Goal: Task Accomplishment & Management: Use online tool/utility

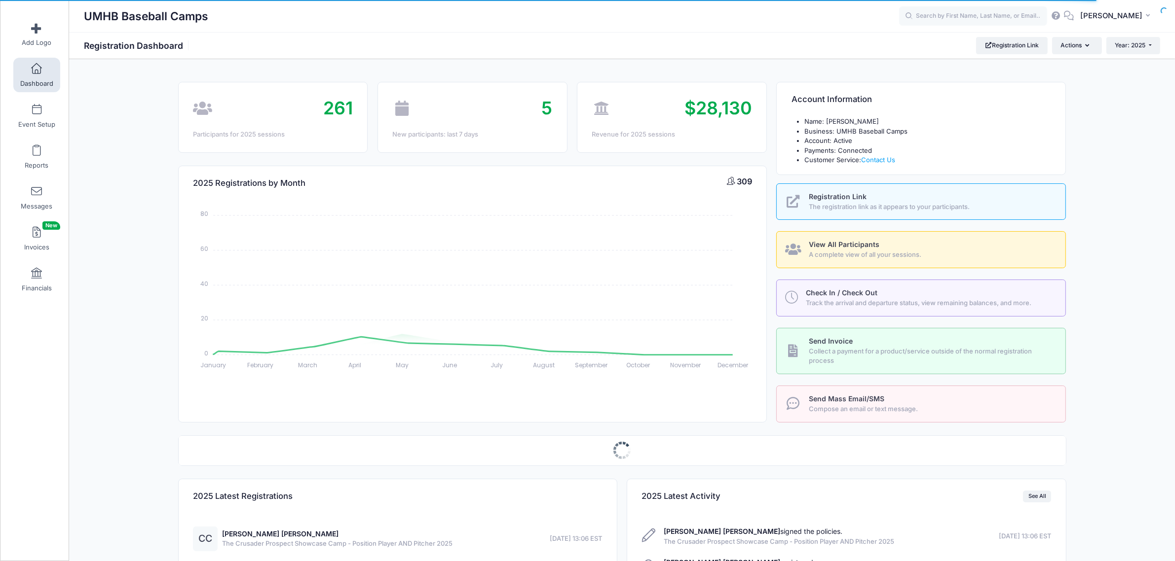
select select
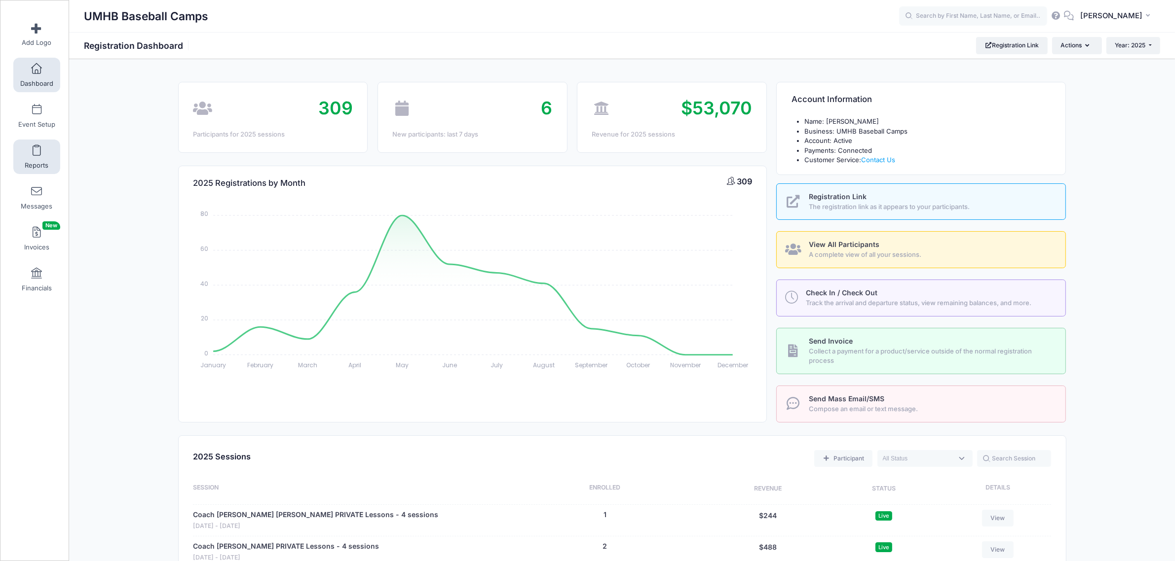
click at [31, 158] on link "Reports" at bounding box center [36, 157] width 47 height 35
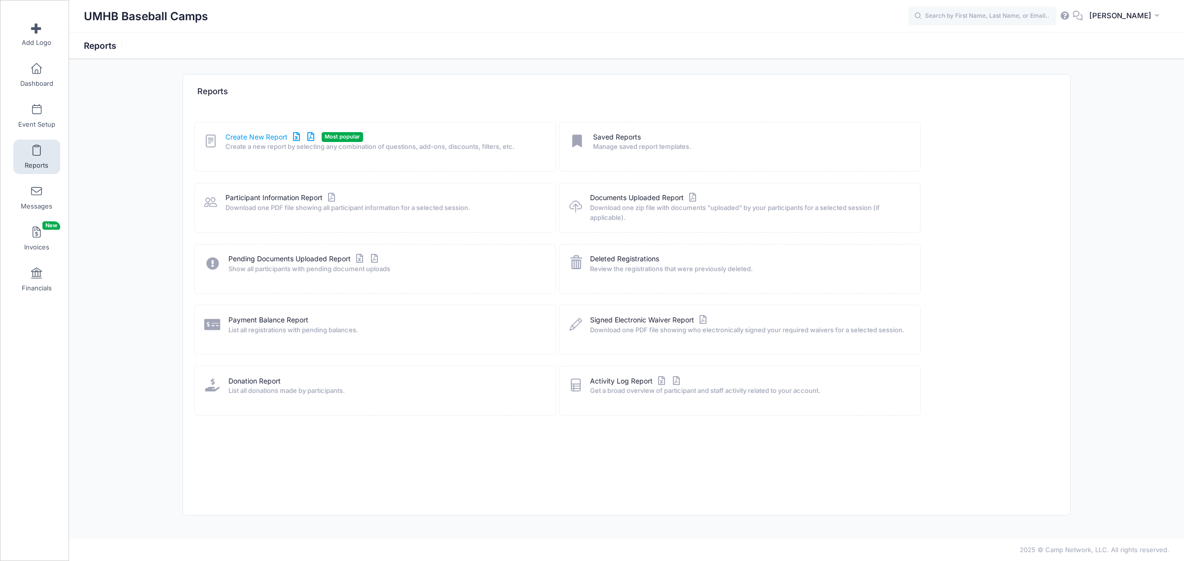
click at [262, 137] on link "Create New Report" at bounding box center [271, 137] width 92 height 10
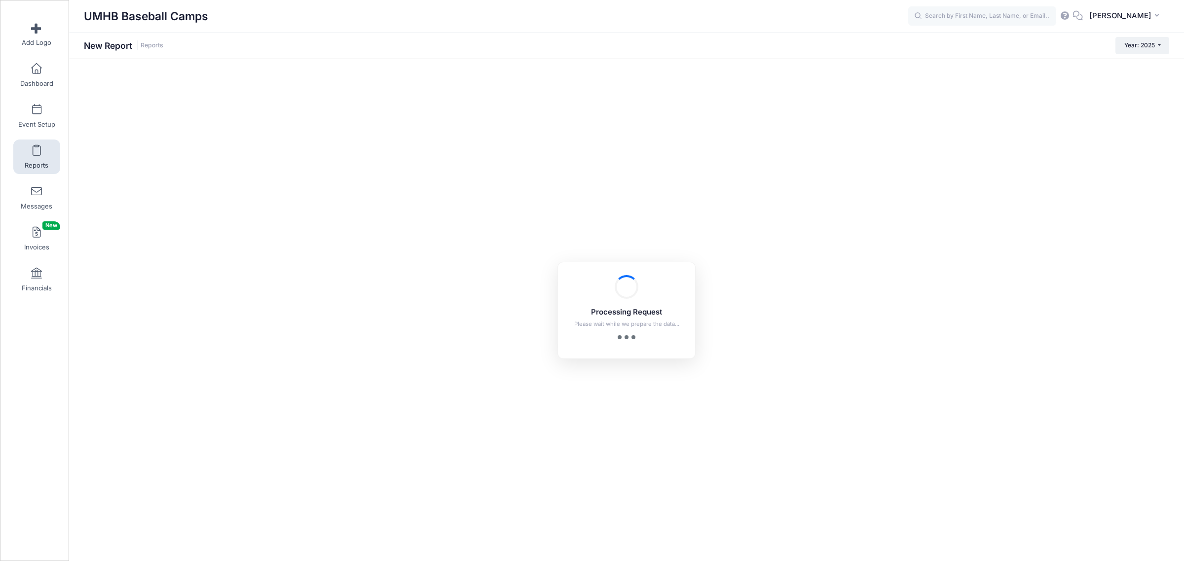
checkbox input "true"
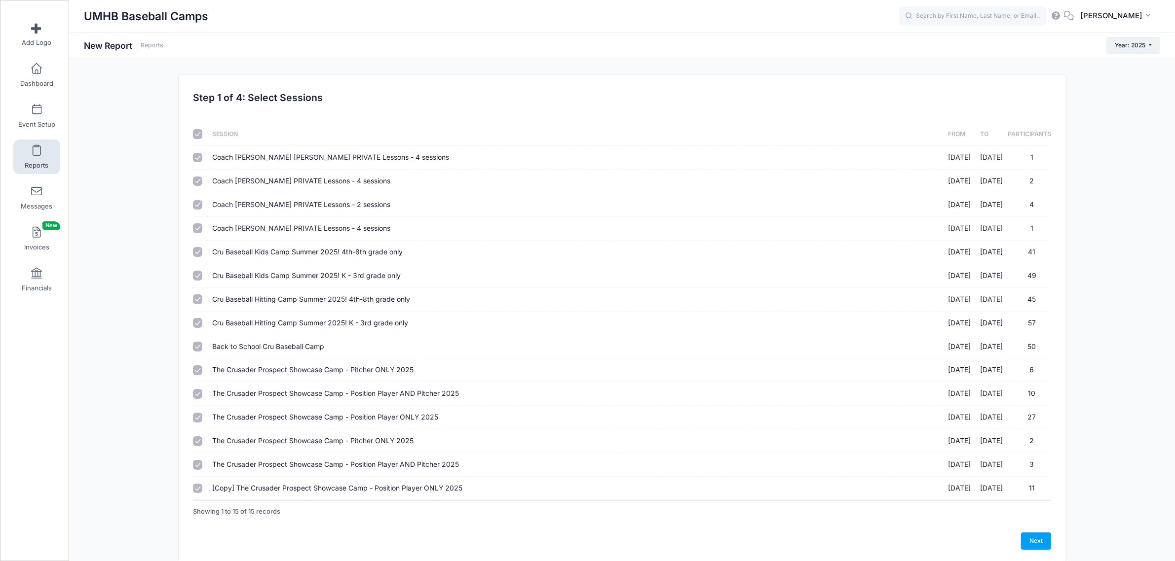
click at [200, 135] on input "checkbox" at bounding box center [198, 134] width 10 height 10
checkbox input "false"
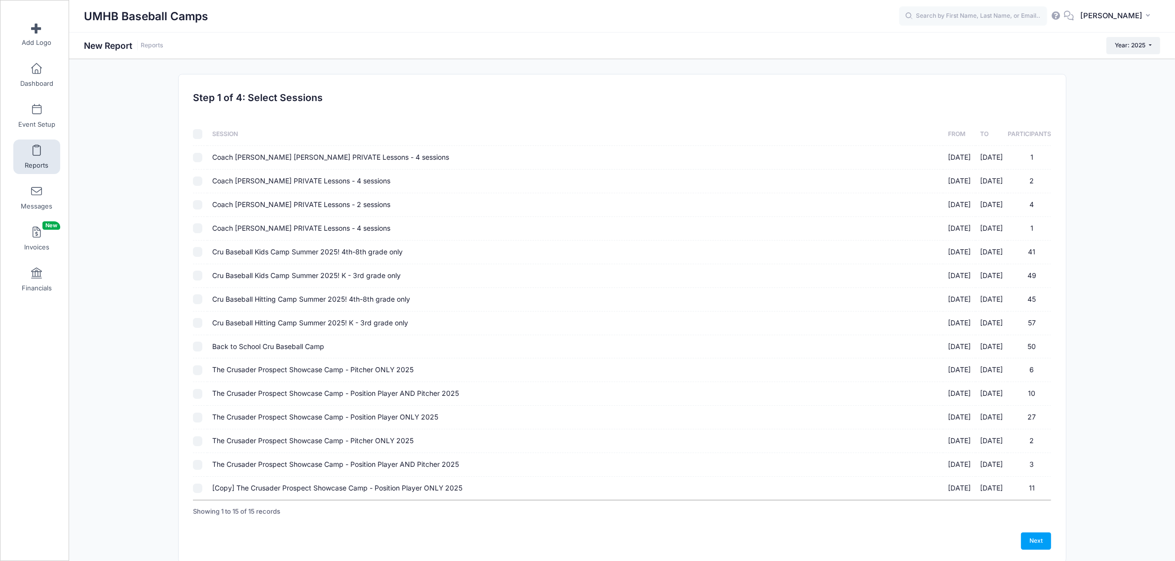
checkbox input "false"
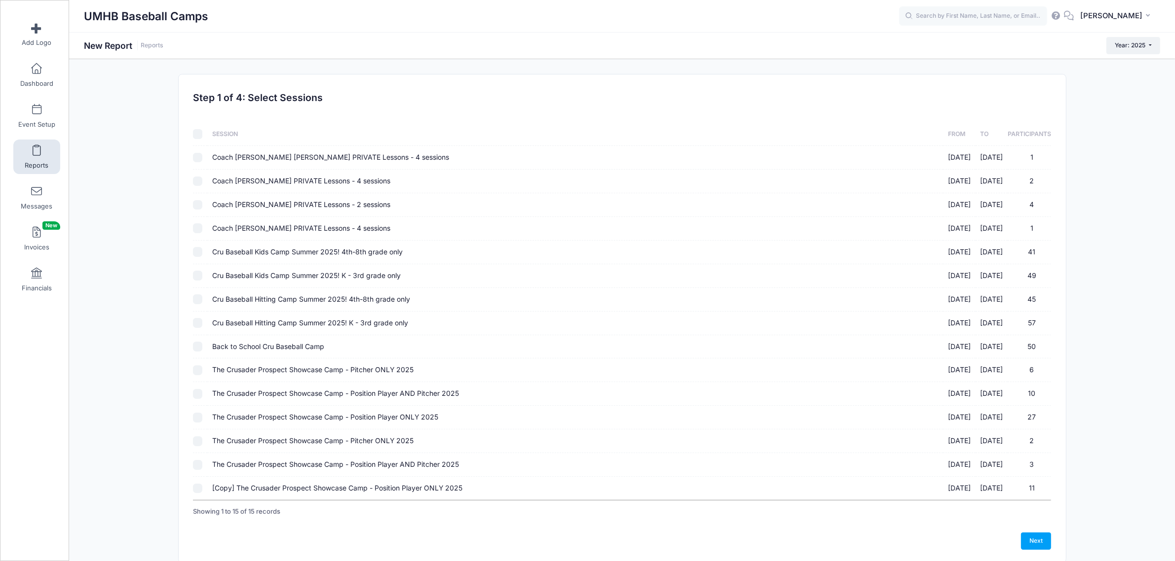
checkbox input "false"
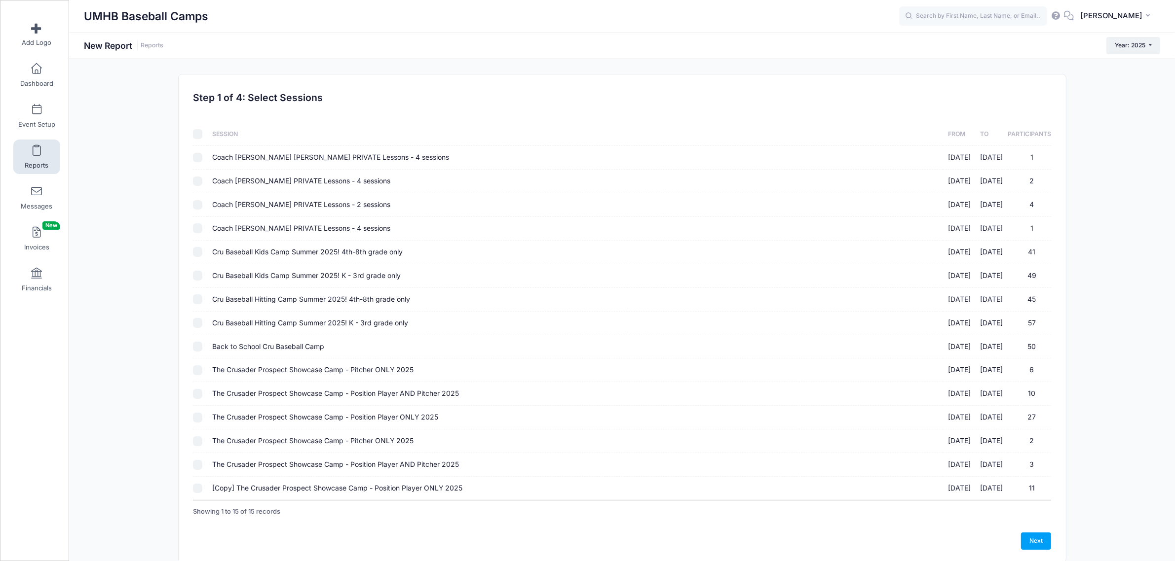
checkbox input "false"
click at [193, 161] on input "Coach Cooper Hake PRIVATE Lessons - 4 sessions 06/02/2025 - 12/31/2025 1" at bounding box center [198, 158] width 10 height 10
checkbox input "true"
click at [195, 179] on input "Coach Hunter Jones PRIVATE Lessons - 4 sessions 06/02/2025 - 12/31/2025 2" at bounding box center [198, 182] width 10 height 10
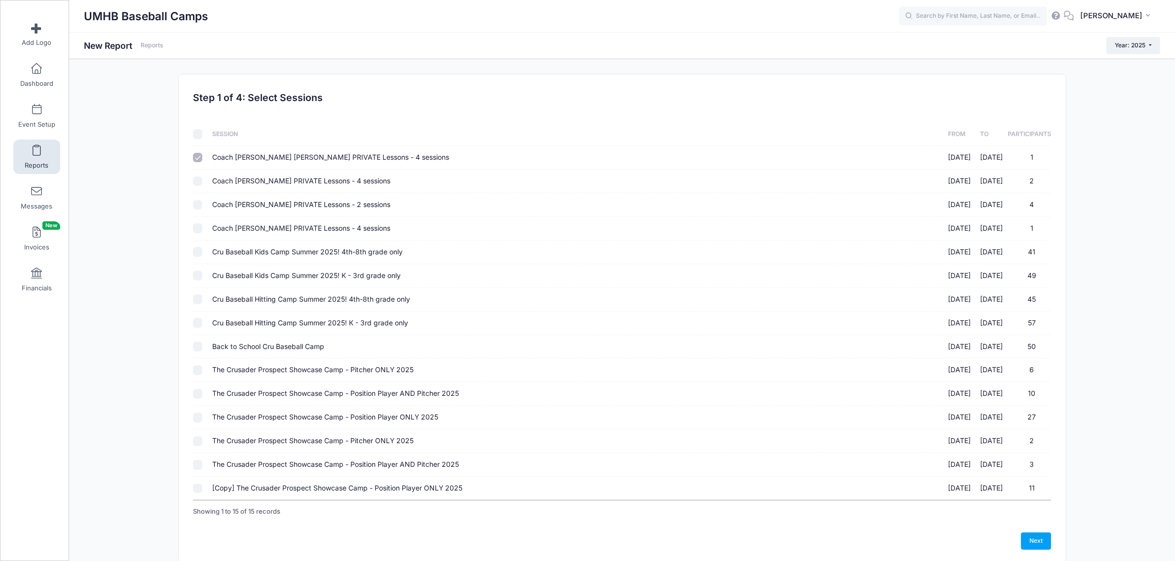
checkbox input "true"
click at [195, 210] on input "Coach Mike Stawski PRIVATE Lessons - 2 sessions 06/02/2025 - 12/31/2025 4" at bounding box center [198, 205] width 10 height 10
checkbox input "true"
click at [195, 227] on input "Coach Mike Stawski PRIVATE Lessons - 4 sessions 06/02/2025 - 12/31/2025 1" at bounding box center [198, 228] width 10 height 10
checkbox input "true"
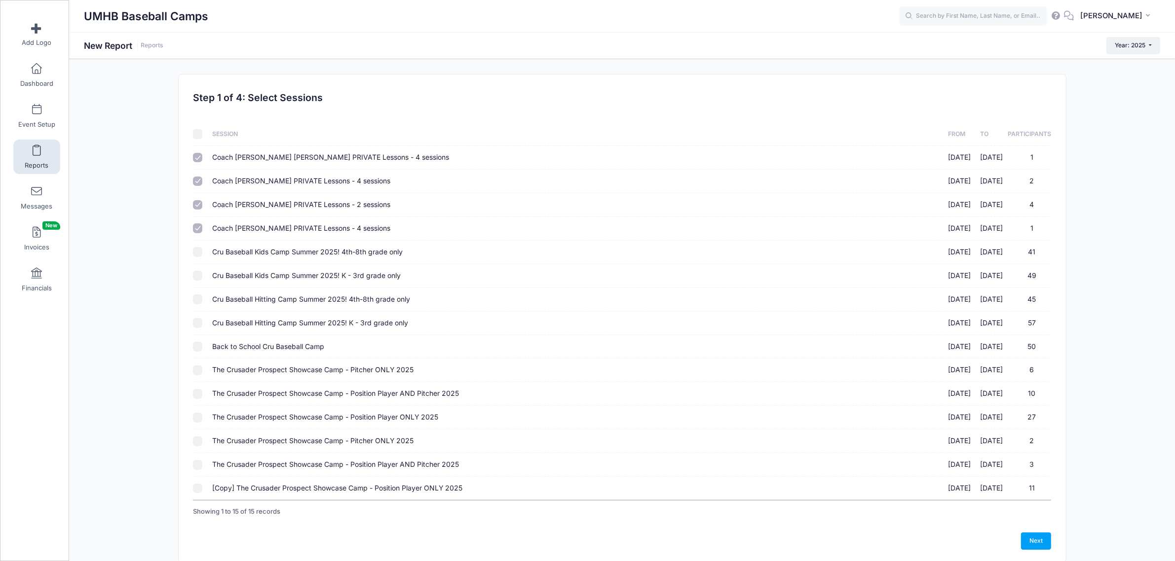
click at [201, 252] on input "Cru Baseball Kids Camp Summer 2025! 4th-8th grade only 06/02/2025 - 06/05/2025 …" at bounding box center [198, 252] width 10 height 10
checkbox input "true"
click at [194, 277] on input "Cru Baseball Kids Camp Summer 2025! K - 3rd grade only 06/02/2025 - 06/05/2025 …" at bounding box center [198, 276] width 10 height 10
checkbox input "true"
click at [197, 297] on input "Cru Baseball Hitting Camp Summer 2025! 4th-8th grade only 06/16/2025 - 06/19/20…" at bounding box center [198, 300] width 10 height 10
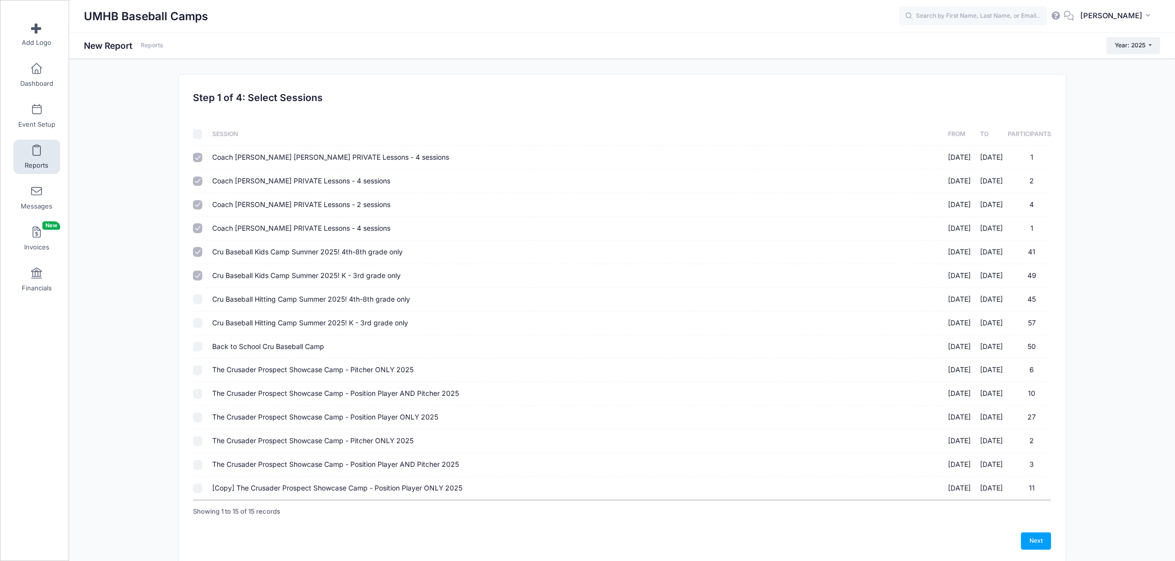
checkbox input "true"
click at [198, 326] on input "Cru Baseball Hitting Camp Summer 2025! K - 3rd grade only 06/16/2025 - 06/19/20…" at bounding box center [198, 323] width 10 height 10
checkbox input "true"
click at [200, 343] on input "Back to School Cru Baseball Camp 08/08/2025 - 08/08/2025 50" at bounding box center [198, 347] width 10 height 10
checkbox input "true"
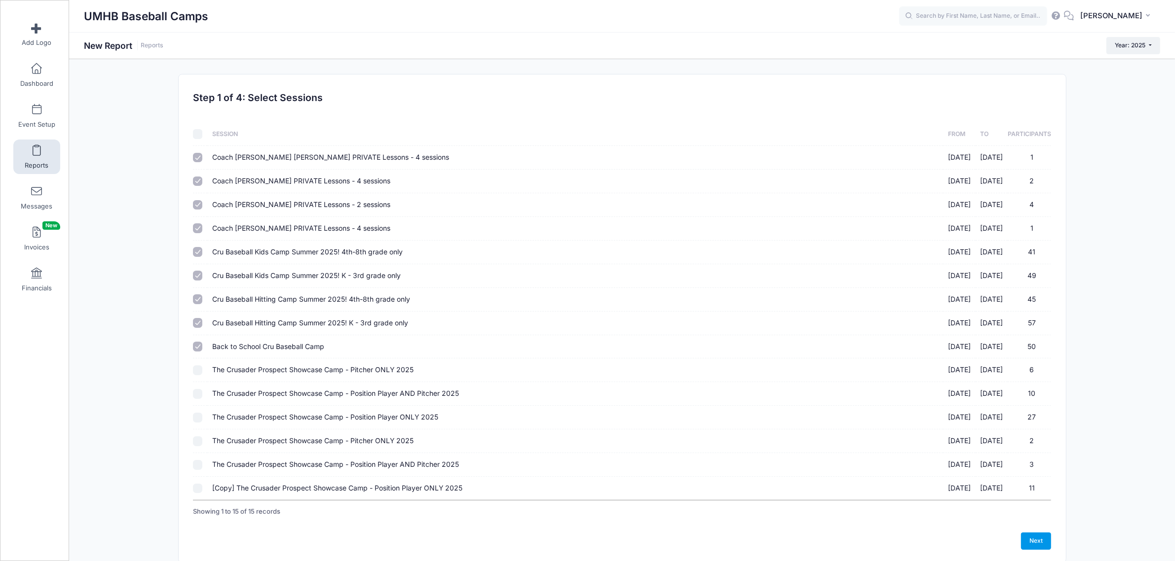
drag, startPoint x: 1030, startPoint y: 538, endPoint x: 507, endPoint y: 294, distance: 577.4
click at [1030, 538] on link "Next" at bounding box center [1036, 541] width 31 height 17
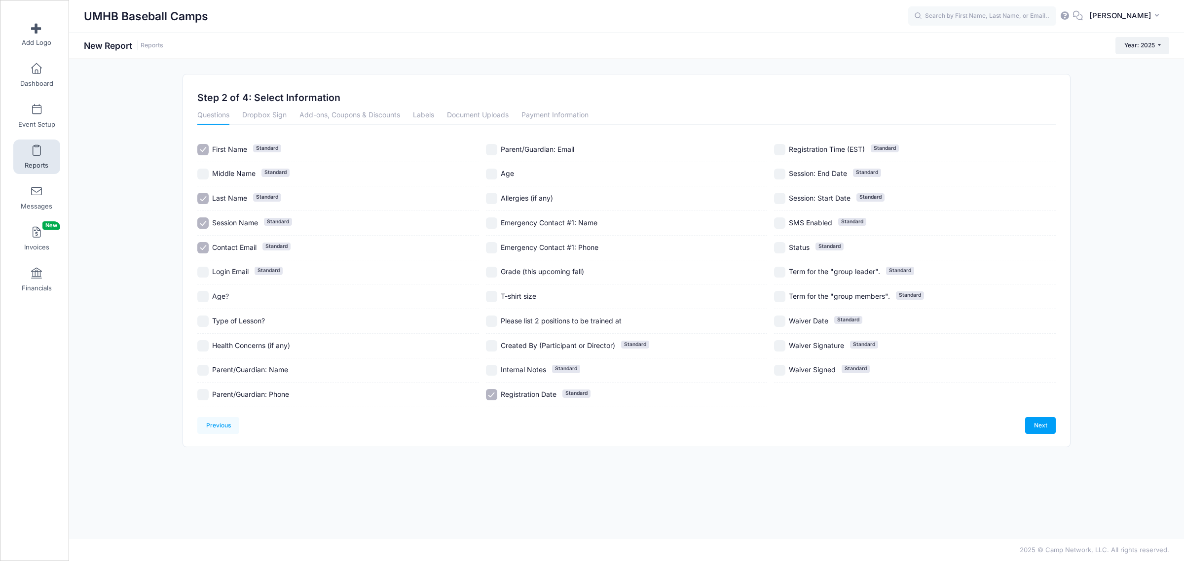
click at [208, 224] on input "Session Name Standard" at bounding box center [202, 223] width 11 height 11
checkbox input "false"
click at [201, 201] on input "Last Name Standard" at bounding box center [202, 198] width 11 height 11
checkbox input "false"
click at [206, 150] on input "First Name Standard" at bounding box center [202, 149] width 11 height 11
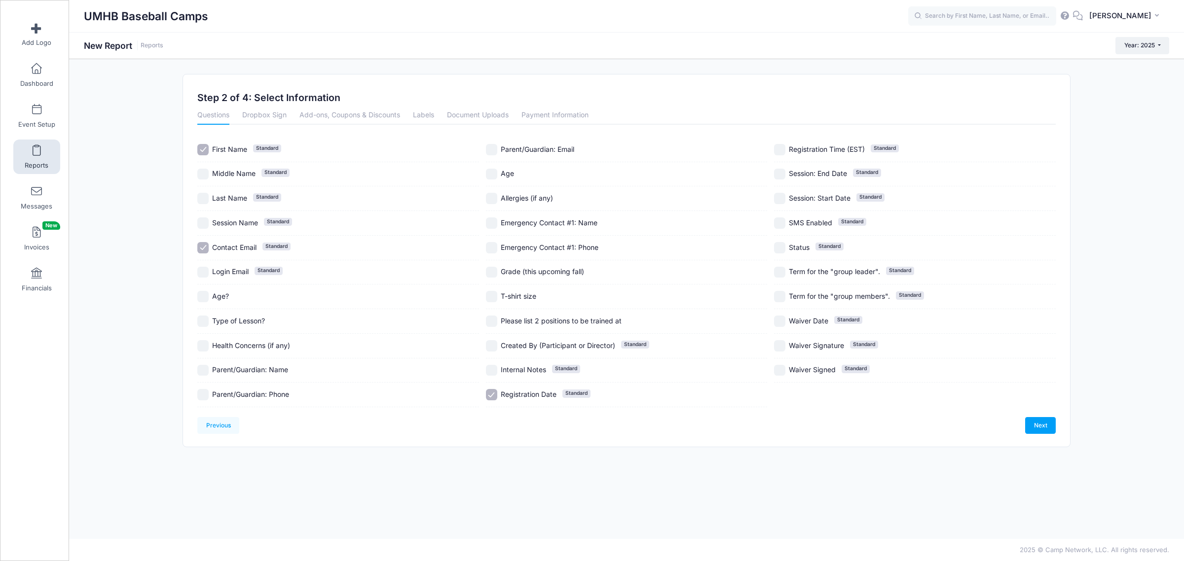
checkbox input "false"
click at [490, 392] on input "Registration Date Standard" at bounding box center [491, 394] width 11 height 11
checkbox input "false"
click at [1047, 422] on link "Next" at bounding box center [1040, 425] width 31 height 17
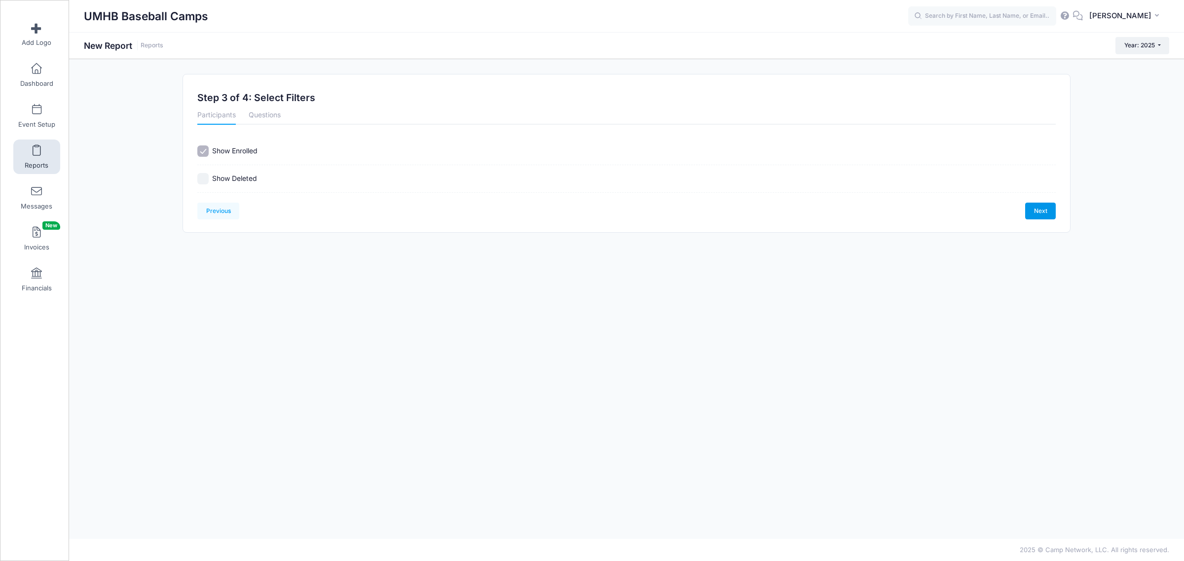
click at [1043, 212] on link "Next" at bounding box center [1040, 211] width 31 height 17
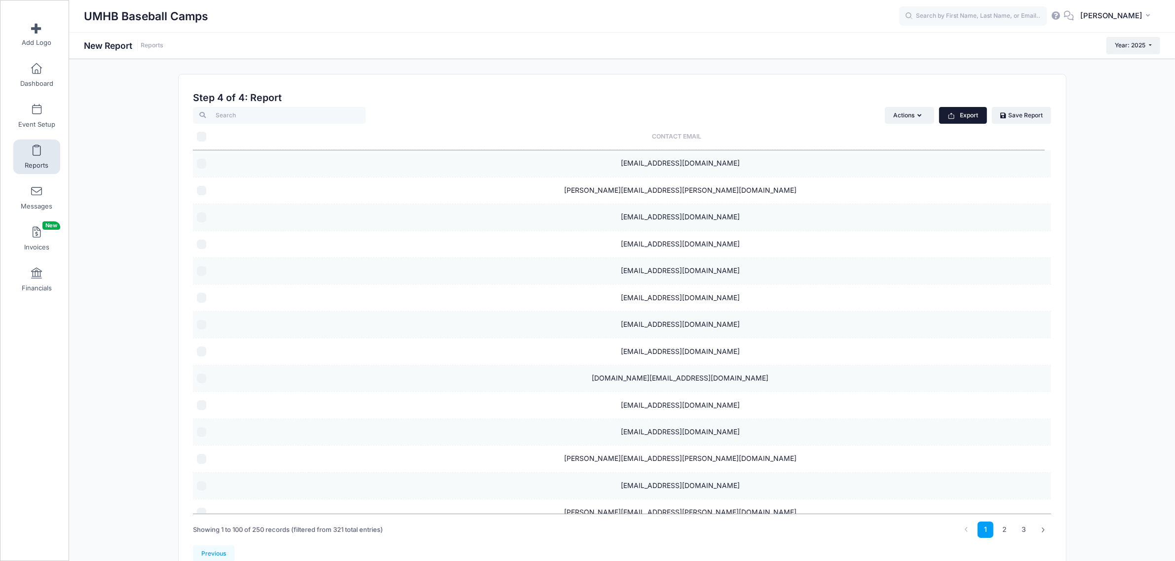
click at [956, 119] on button "Export" at bounding box center [963, 115] width 48 height 17
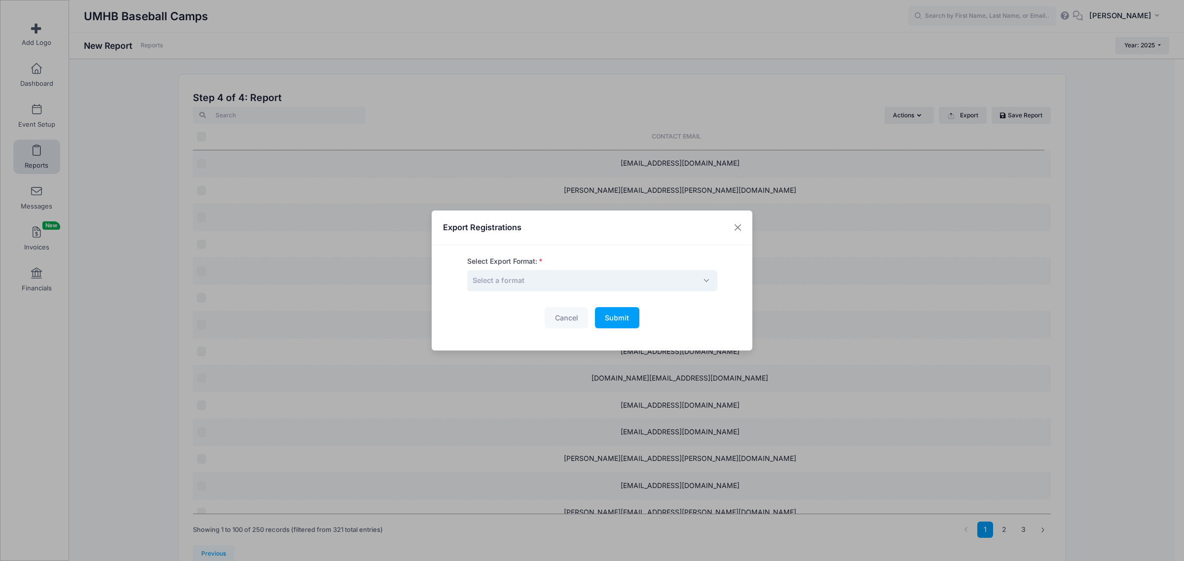
click at [630, 290] on span "Select a format" at bounding box center [592, 280] width 250 height 21
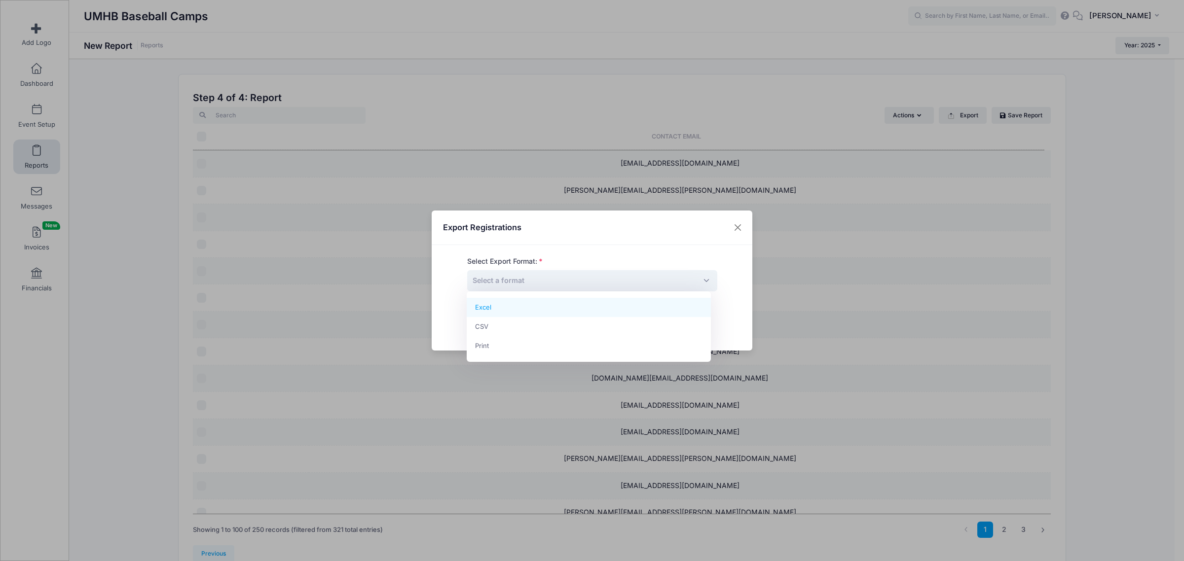
select select "excel"
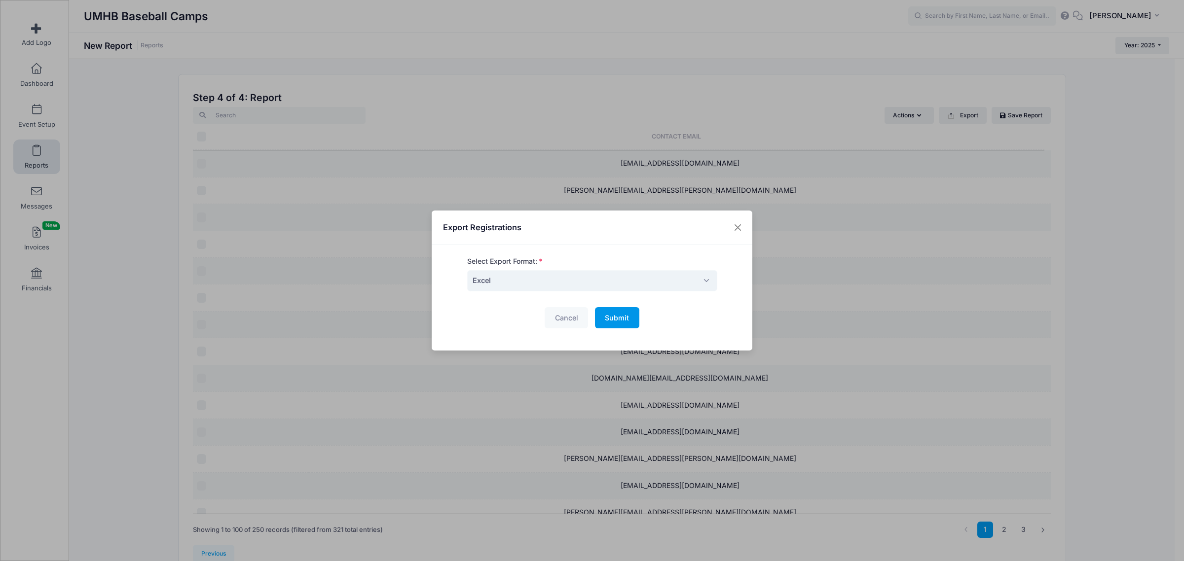
click at [612, 317] on span "Submit" at bounding box center [617, 318] width 24 height 8
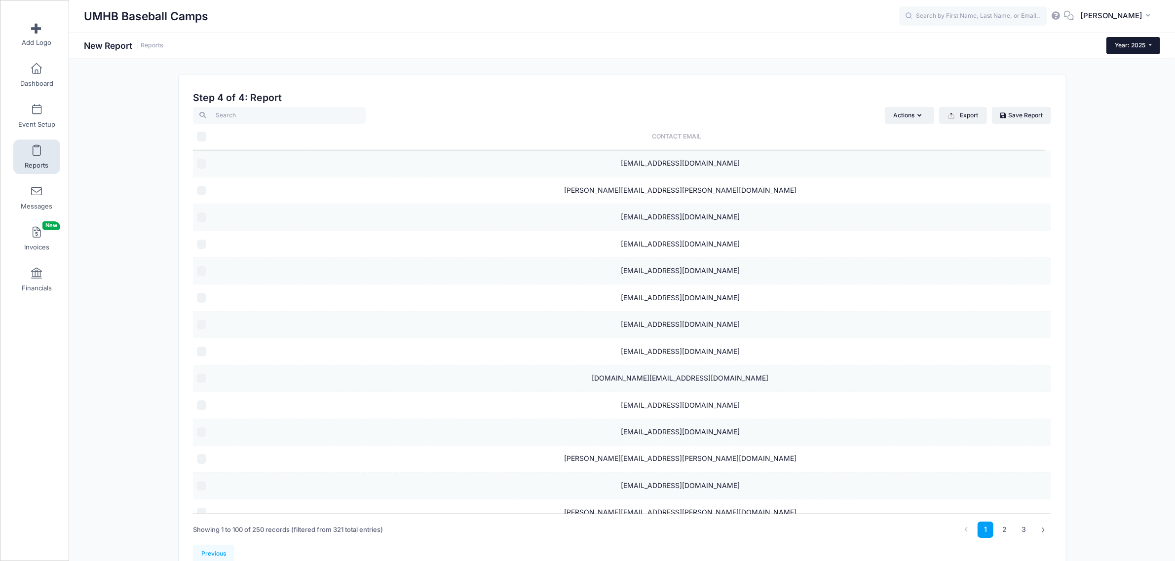
click at [1146, 43] on button "Year: 2025" at bounding box center [1133, 45] width 54 height 17
click at [1135, 72] on link "Year: 2024" at bounding box center [1138, 77] width 64 height 13
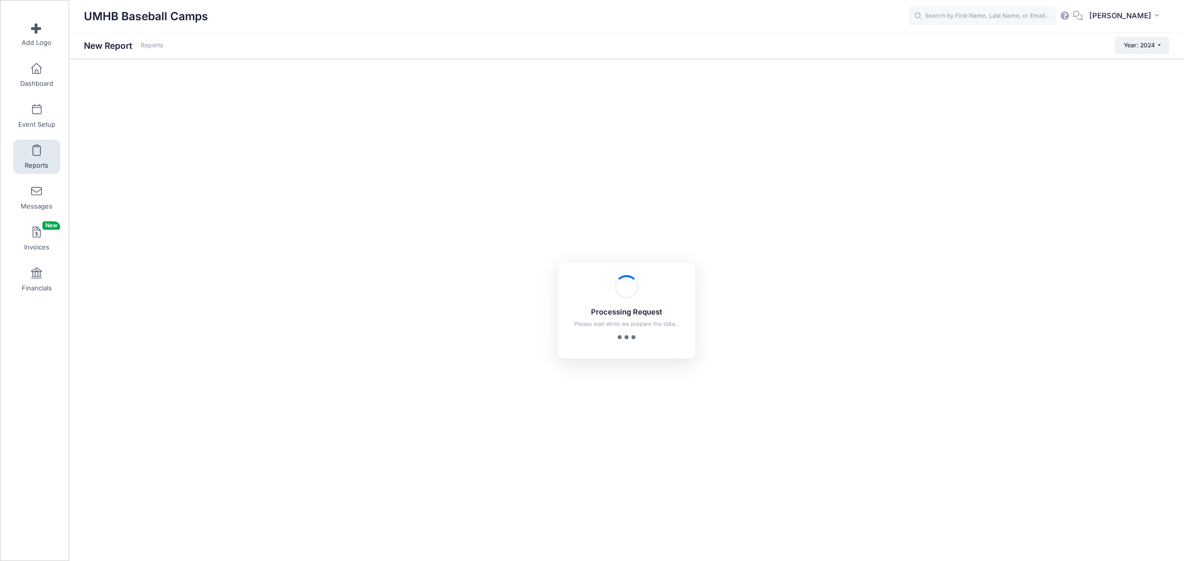
checkbox input "true"
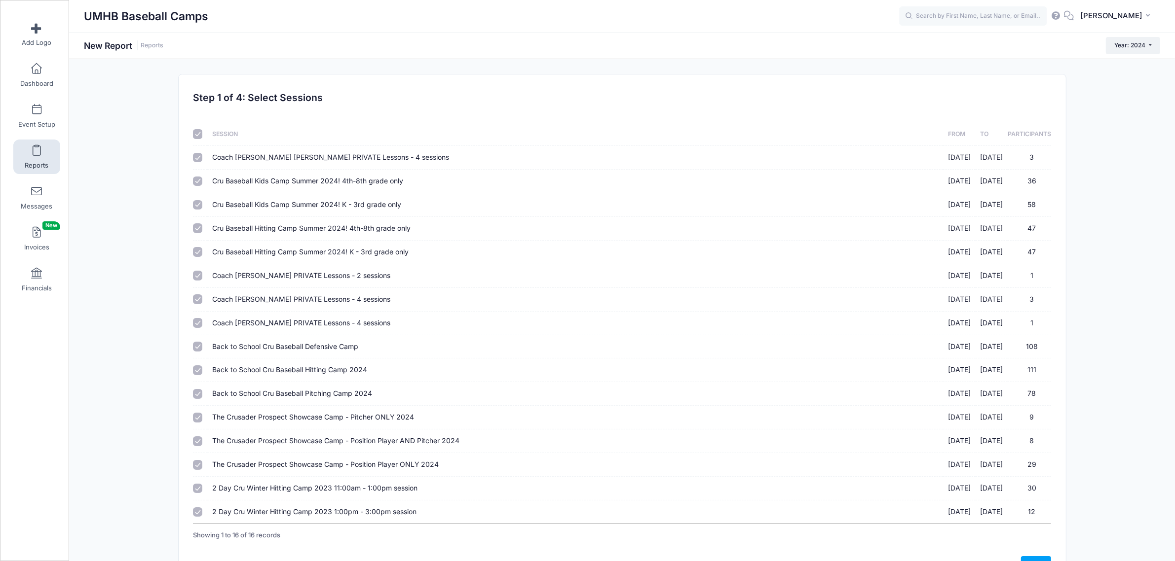
click at [196, 132] on input "checkbox" at bounding box center [198, 134] width 10 height 10
checkbox input "false"
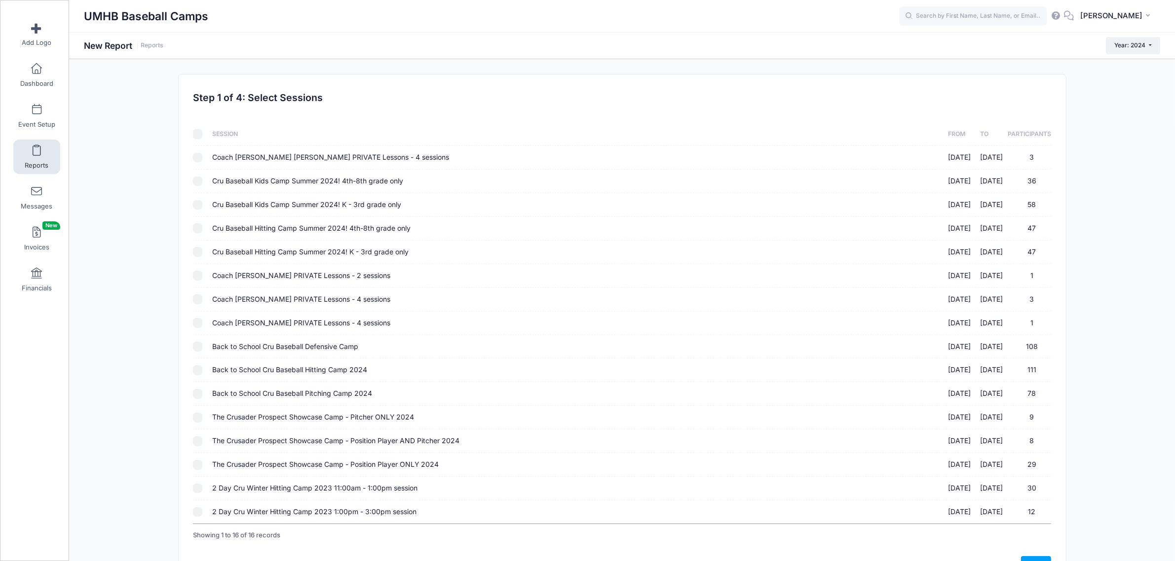
checkbox input "false"
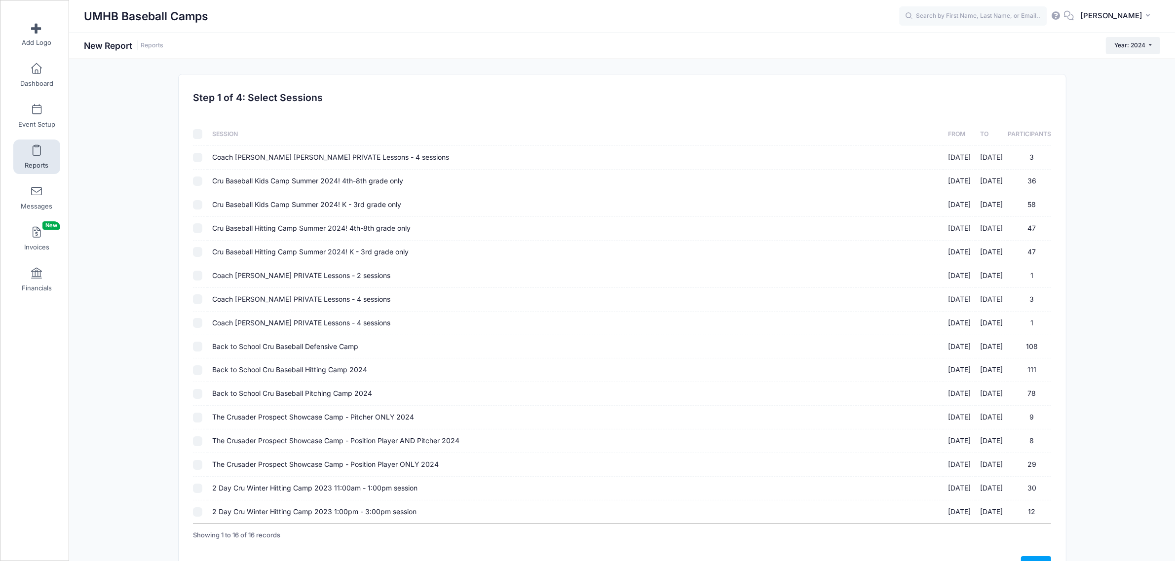
checkbox input "false"
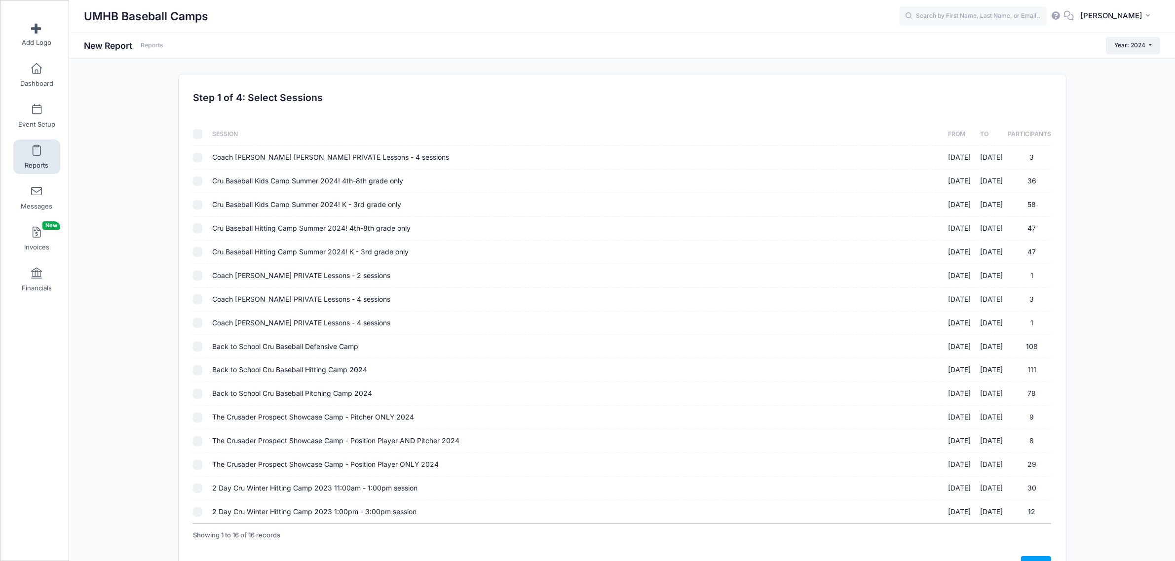
checkbox input "false"
click at [196, 159] on input "Coach Cooper Hake PRIVATE Lessons - 4 sessions 01/29/2024 - 12/31/2024 3" at bounding box center [198, 158] width 10 height 10
checkbox input "true"
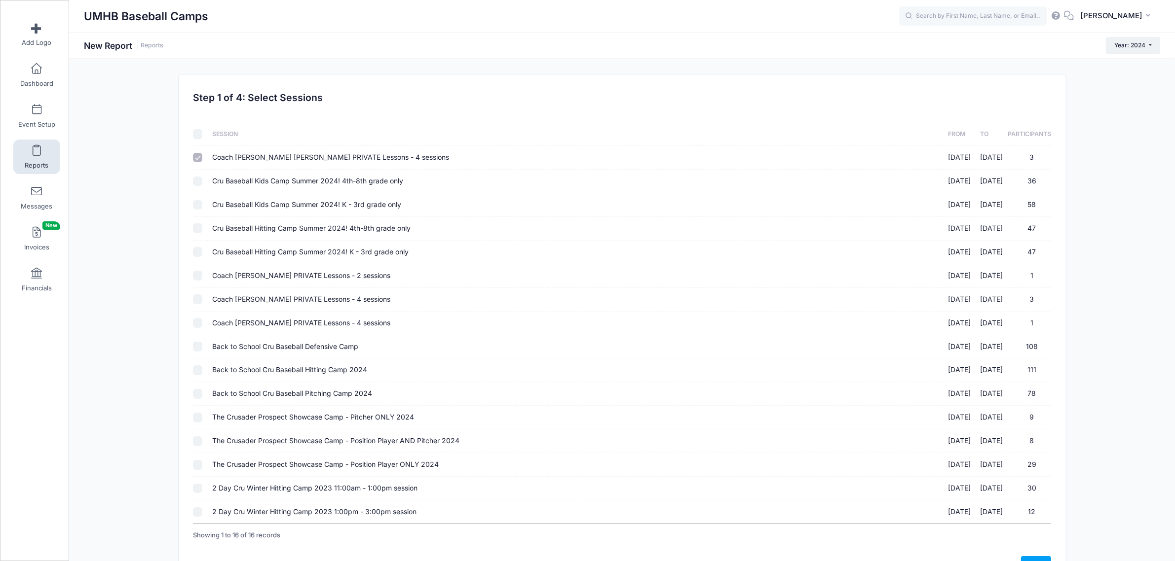
click at [201, 186] on div at bounding box center [198, 182] width 10 height 10
click at [196, 207] on input "Cru Baseball Kids Camp Summer 2024! K - 3rd grade only 06/03/2024 - 06/06/2024 …" at bounding box center [198, 205] width 10 height 10
checkbox input "true"
click at [197, 176] on td at bounding box center [200, 182] width 14 height 24
click at [198, 179] on input "Cru Baseball Kids Camp Summer 2024! 4th-8th grade only 06/03/2024 - 06/06/2024 …" at bounding box center [198, 182] width 10 height 10
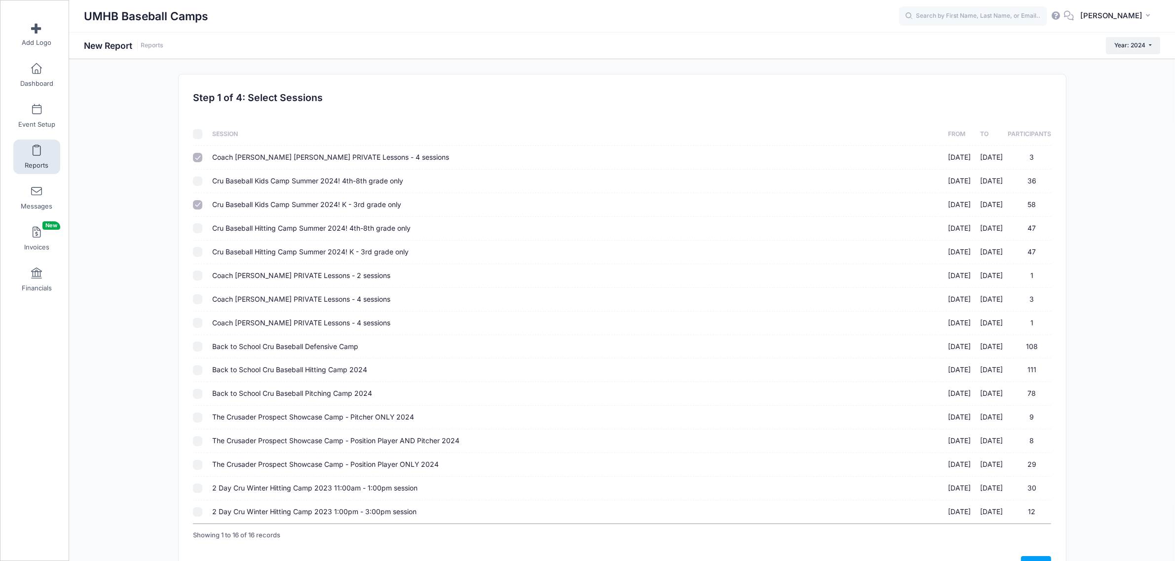
checkbox input "true"
click at [196, 233] on div at bounding box center [198, 228] width 10 height 10
click at [200, 229] on input "Cru Baseball Hitting Camp Summer 2024! 4th-8th grade only 06/17/2024 - 06/20/20…" at bounding box center [198, 228] width 10 height 10
checkbox input "true"
click at [200, 255] on input "Cru Baseball Hitting Camp Summer 2024! K - 3rd grade only 06/17/2024 - 06/20/20…" at bounding box center [198, 252] width 10 height 10
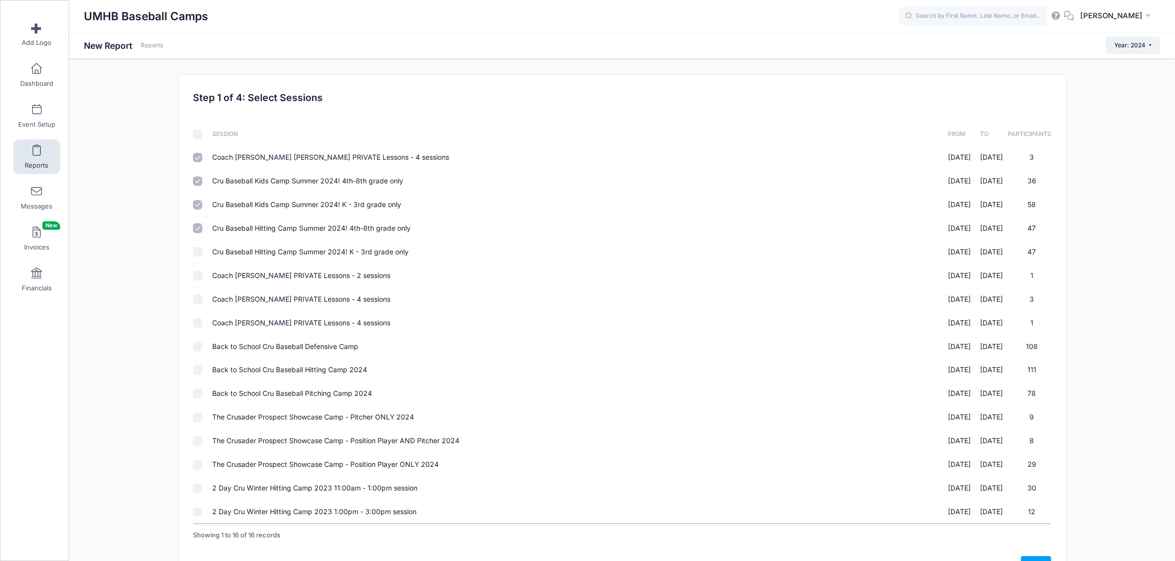
checkbox input "true"
click at [201, 273] on input "Coach Mike Stawski PRIVATE Lessons - 2 sessions 07/15/2024 - 12/31/2024 1" at bounding box center [198, 276] width 10 height 10
checkbox input "true"
click at [200, 297] on input "Coach Mike Stawski PRIVATE Lessons - 4 sessions 07/15/2024 - 12/31/2024 3" at bounding box center [198, 300] width 10 height 10
checkbox input "true"
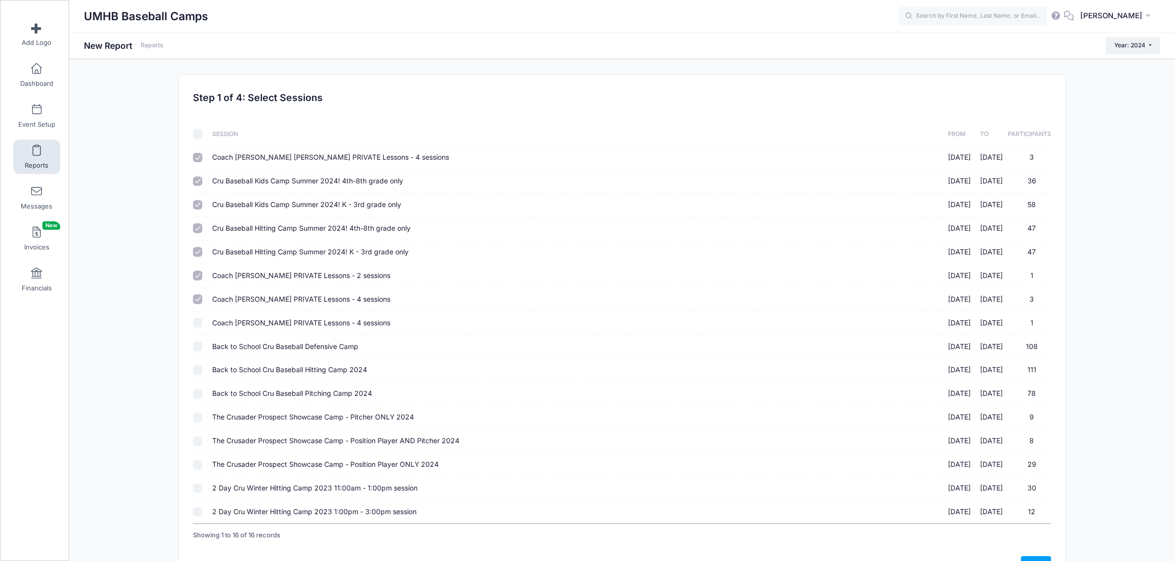
click at [200, 320] on input "Coach Hunter Jones PRIVATE Lessons - 4 sessions 08/01/2024 - 12/31/2024 1" at bounding box center [198, 323] width 10 height 10
checkbox input "true"
click at [196, 348] on input "Back to School Cru Baseball Defensive Camp 08/09/2024 - 08/09/2024 108" at bounding box center [198, 347] width 10 height 10
checkbox input "true"
click at [198, 375] on input "Back to School Cru Baseball Hitting Camp 2024 08/09/2024 - 08/09/2024 111" at bounding box center [198, 371] width 10 height 10
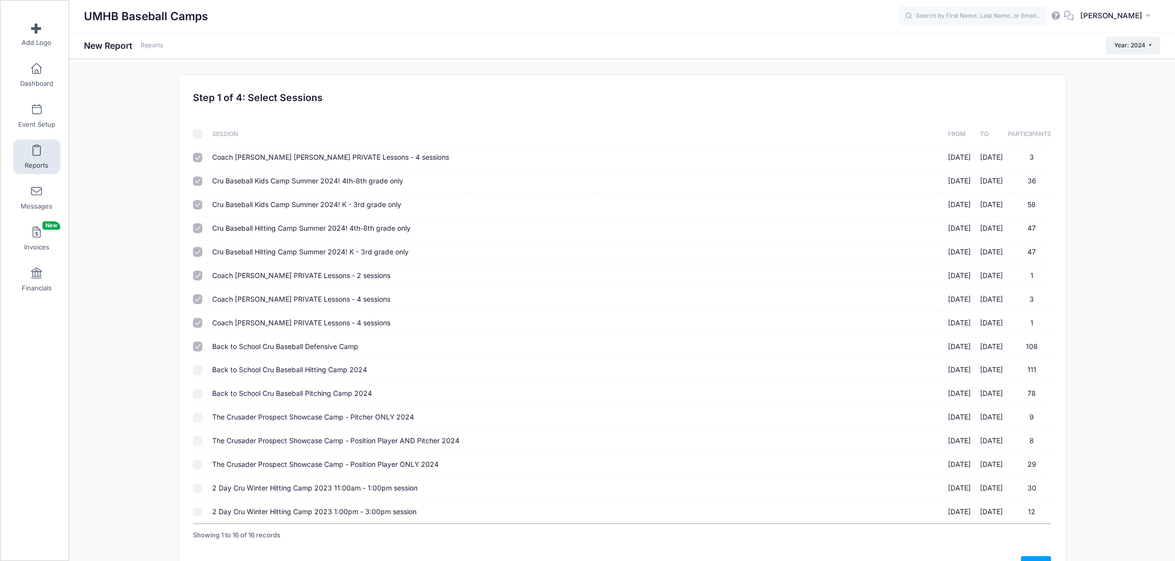
checkbox input "true"
click at [200, 395] on input "Back to School Cru Baseball Pitching Camp 2024 08/09/2024 - 08/09/2024 78" at bounding box center [198, 394] width 10 height 10
checkbox input "true"
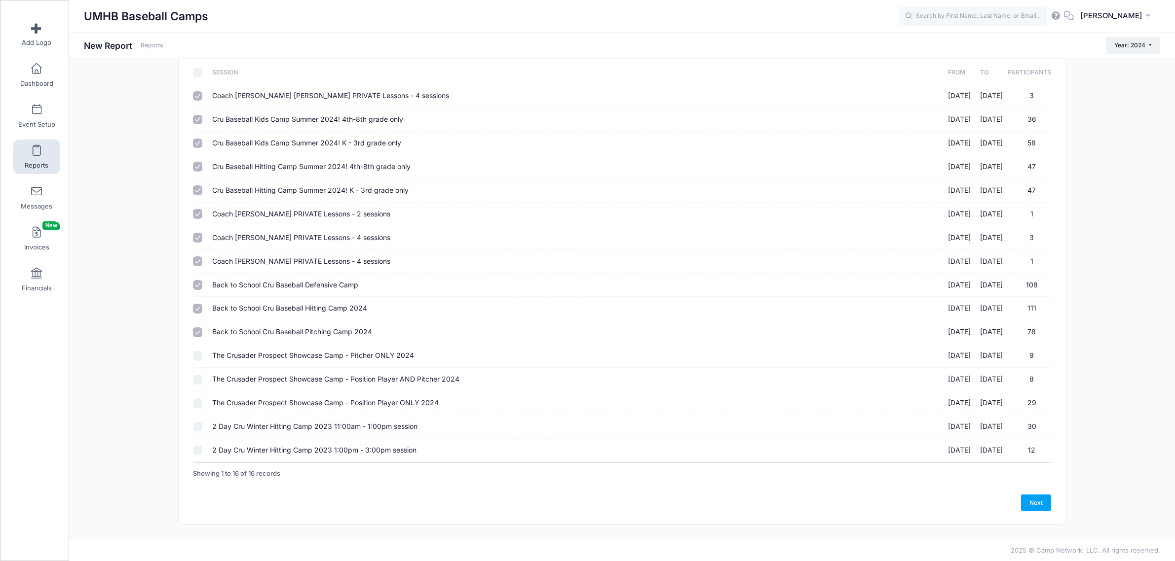
click at [196, 454] on input "2 Day Cru Winter Hitting Camp 2023 1:00pm - 3:00pm session 12/14/2024 - 12/15/2…" at bounding box center [198, 451] width 10 height 10
checkbox input "true"
click at [199, 422] on td at bounding box center [200, 427] width 14 height 24
click at [198, 429] on input "2 Day Cru Winter Hitting Camp 2023 11:00am - 1:00pm session 12/14/2024 - 12/15/…" at bounding box center [198, 427] width 10 height 10
checkbox input "true"
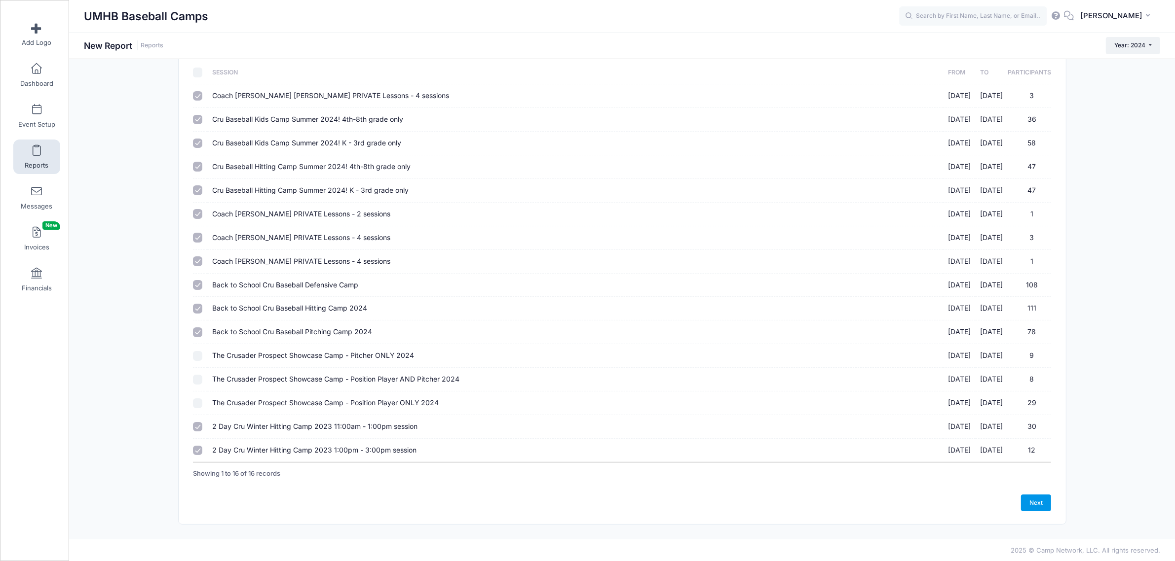
drag, startPoint x: 1046, startPoint y: 503, endPoint x: 929, endPoint y: 475, distance: 120.9
click at [1046, 503] on link "Next" at bounding box center [1036, 503] width 31 height 17
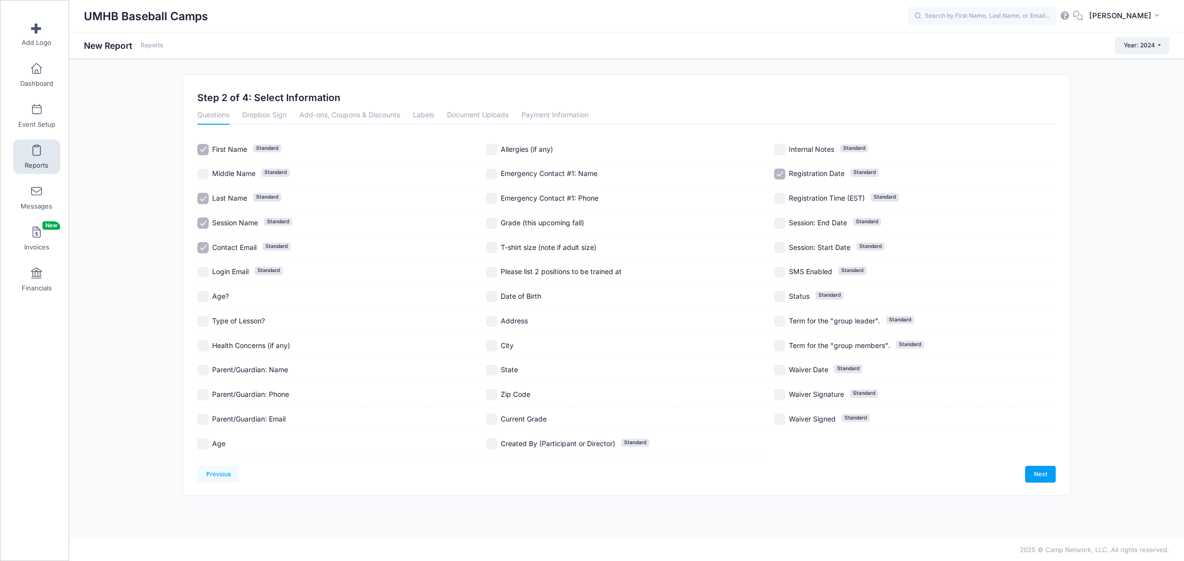
click at [203, 221] on input "Session Name Standard" at bounding box center [202, 223] width 11 height 11
checkbox input "false"
click at [205, 188] on div "Last Name Standard" at bounding box center [338, 198] width 282 height 25
checkbox input "false"
click at [202, 151] on input "First Name Standard" at bounding box center [202, 149] width 11 height 11
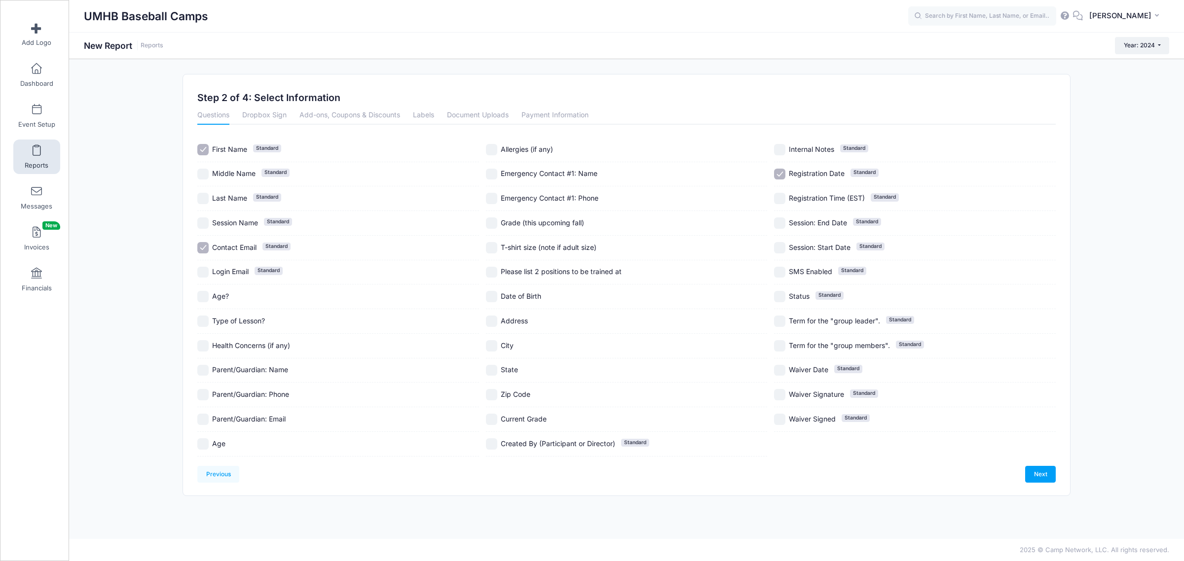
checkbox input "false"
click at [780, 174] on input "Registration Date Standard" at bounding box center [779, 174] width 11 height 11
checkbox input "false"
click at [1041, 472] on link "Next" at bounding box center [1040, 474] width 31 height 17
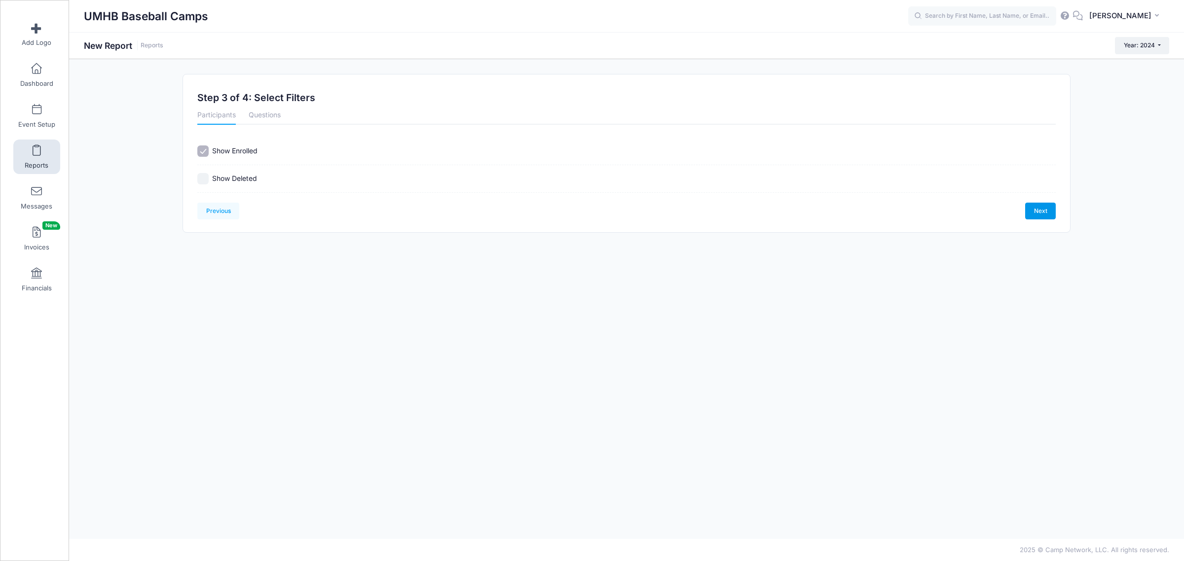
click at [1049, 212] on link "Next" at bounding box center [1040, 211] width 31 height 17
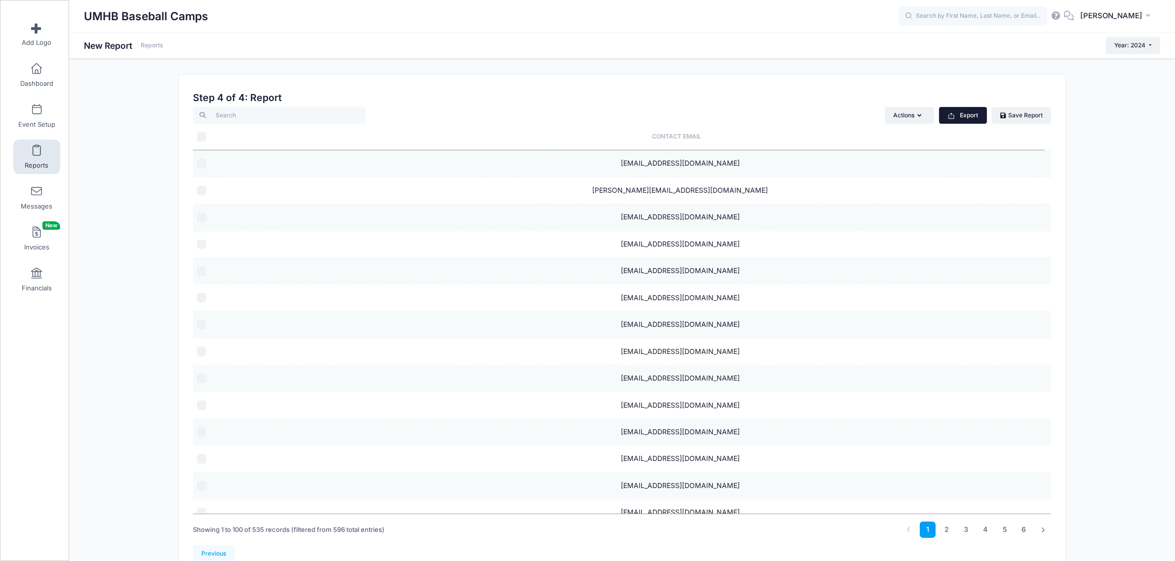
click at [955, 117] on button "Export" at bounding box center [963, 115] width 48 height 17
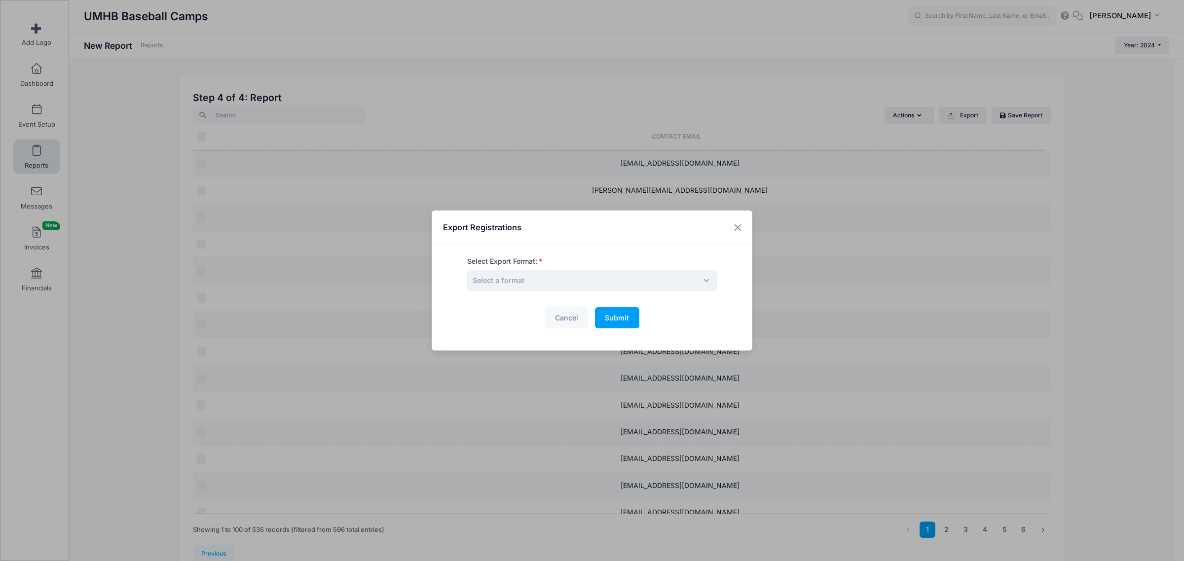
click at [601, 286] on span "Select a format" at bounding box center [592, 280] width 250 height 21
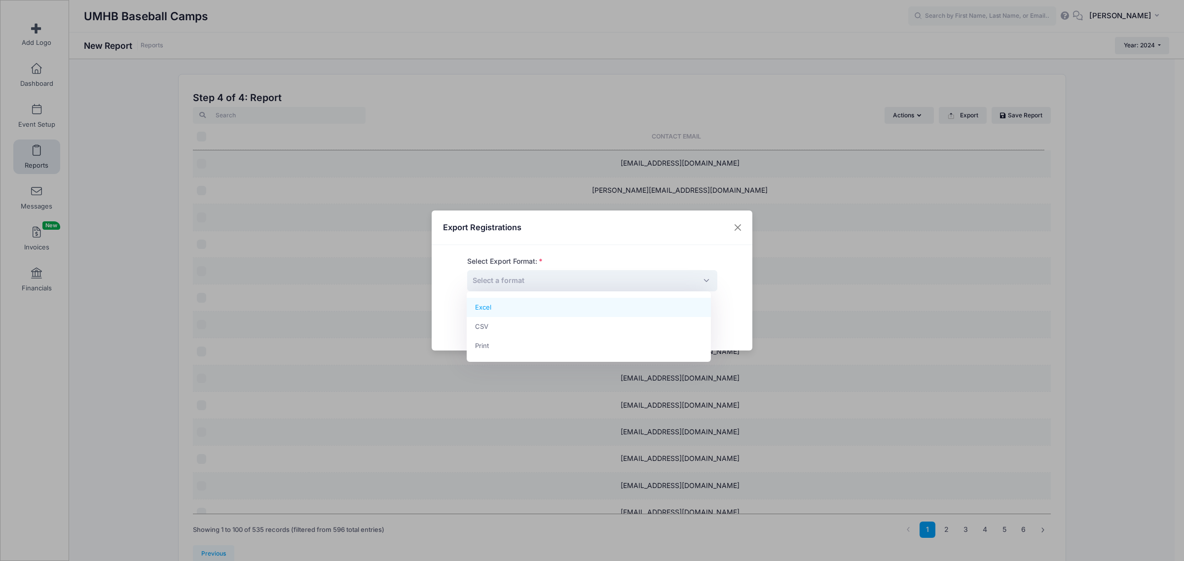
select select "excel"
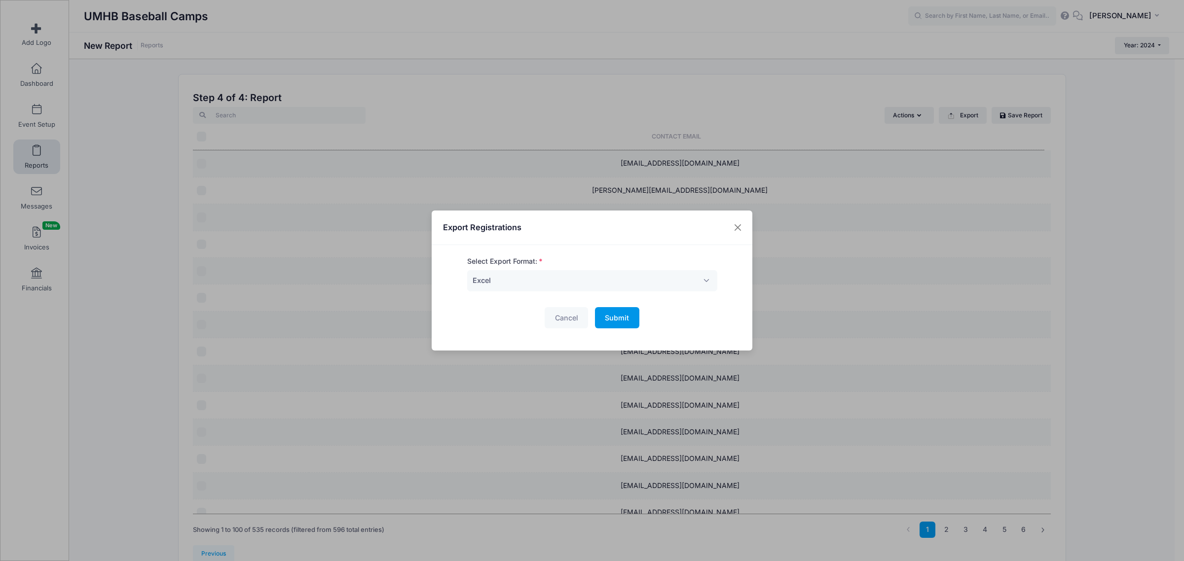
click at [602, 312] on button "Submit Please wait..." at bounding box center [617, 317] width 44 height 21
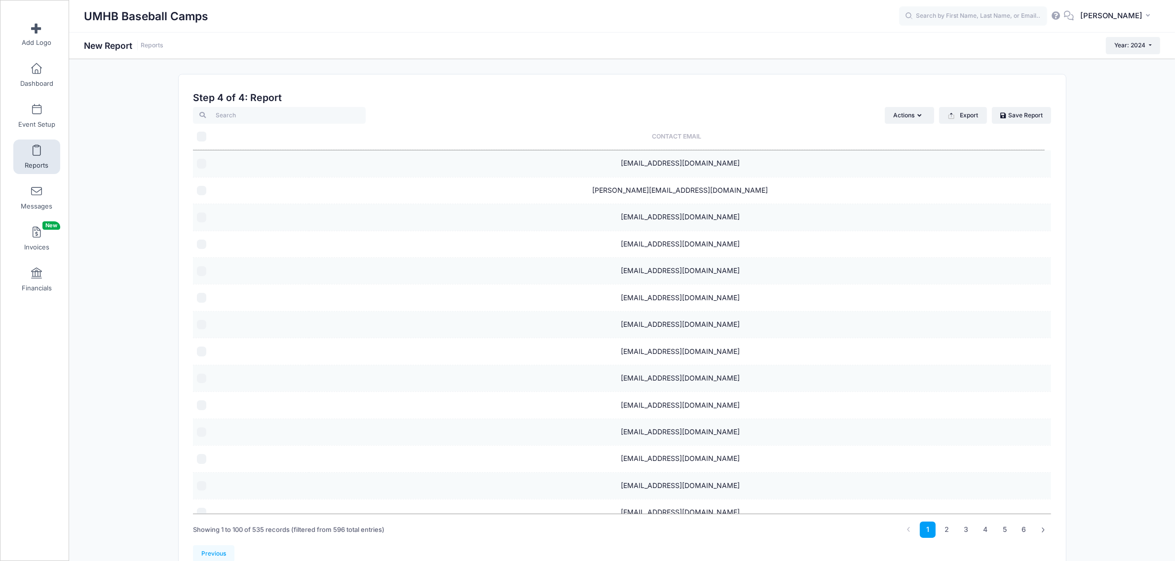
drag, startPoint x: 1128, startPoint y: 147, endPoint x: 1134, endPoint y: 90, distance: 57.0
click at [1128, 147] on div "Previous Next Step 4 of 4: Create Report 1 Select Sessions 2 Select Information…" at bounding box center [622, 325] width 1106 height 502
click at [1139, 46] on span "Year: 2024" at bounding box center [1130, 44] width 31 height 7
click at [1141, 90] on link "Year: 2023" at bounding box center [1138, 90] width 64 height 13
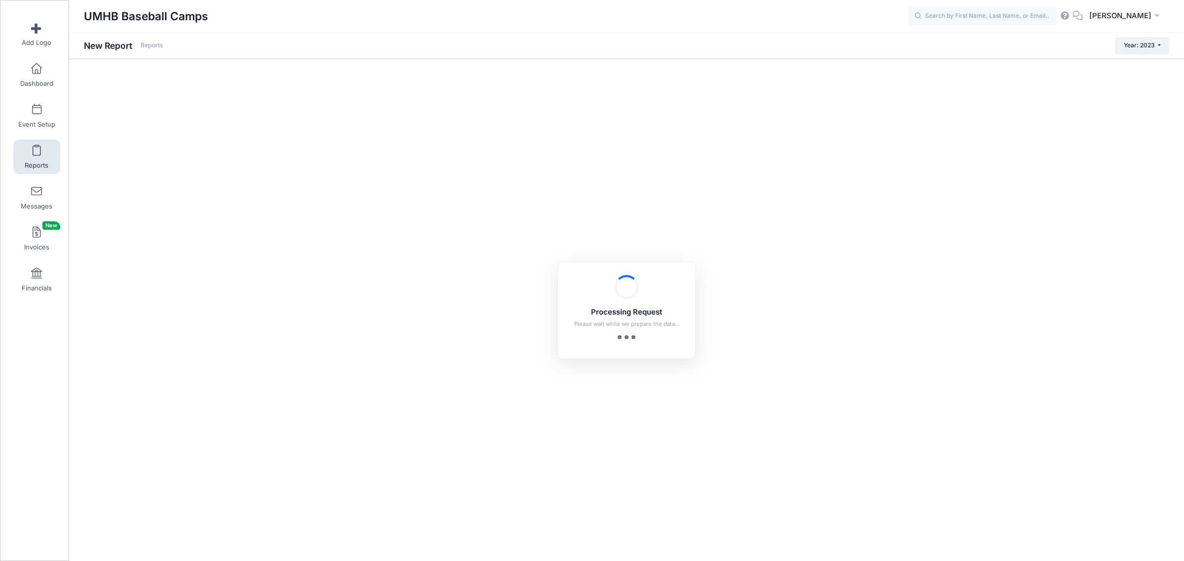
checkbox input "true"
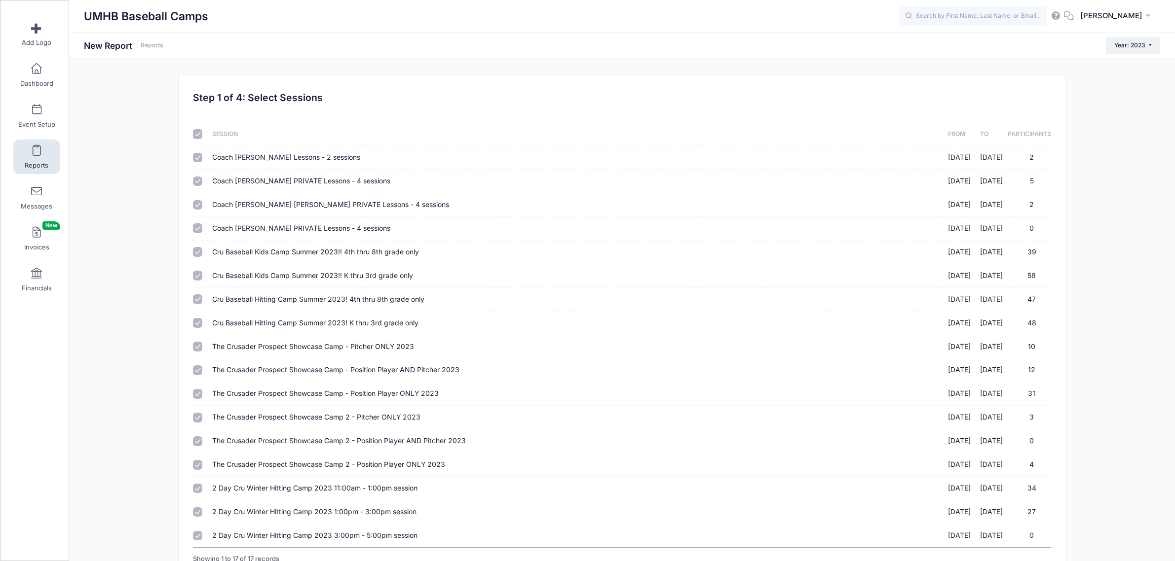
click at [200, 135] on input "checkbox" at bounding box center [198, 134] width 10 height 10
checkbox input "false"
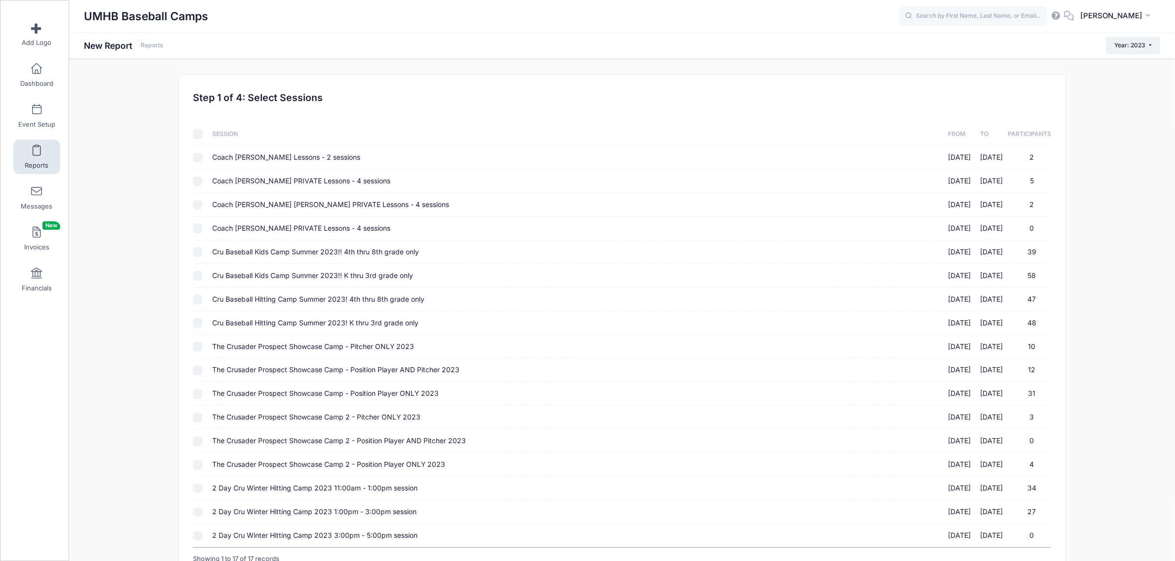
checkbox input "false"
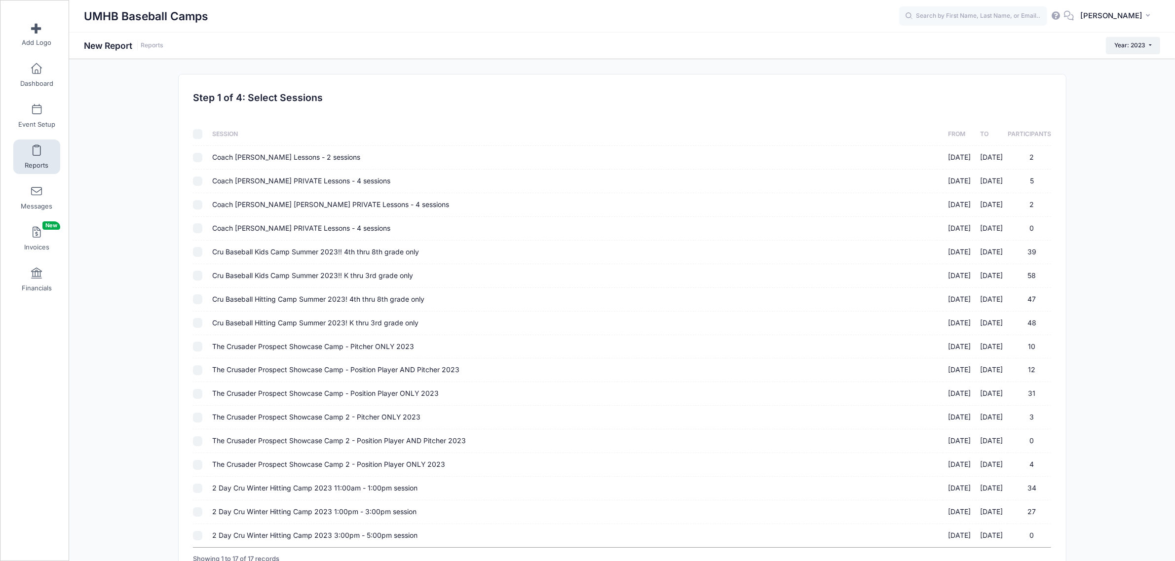
checkbox input "false"
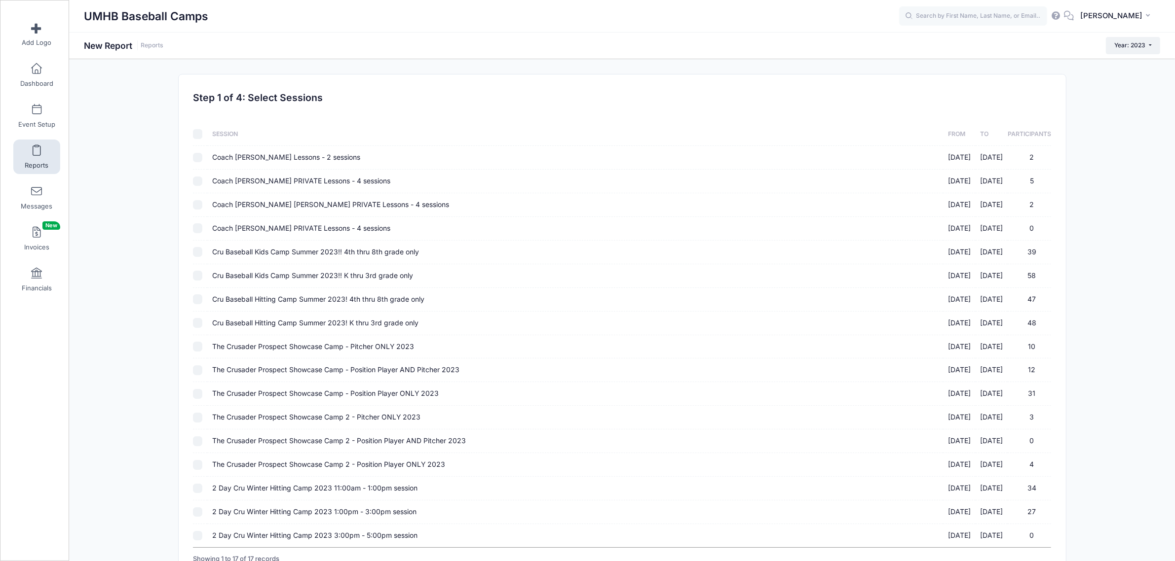
checkbox input "false"
click at [200, 159] on input "Coach [PERSON_NAME] Lessons - 2 sessions [DATE] - [DATE] 2" at bounding box center [198, 158] width 10 height 10
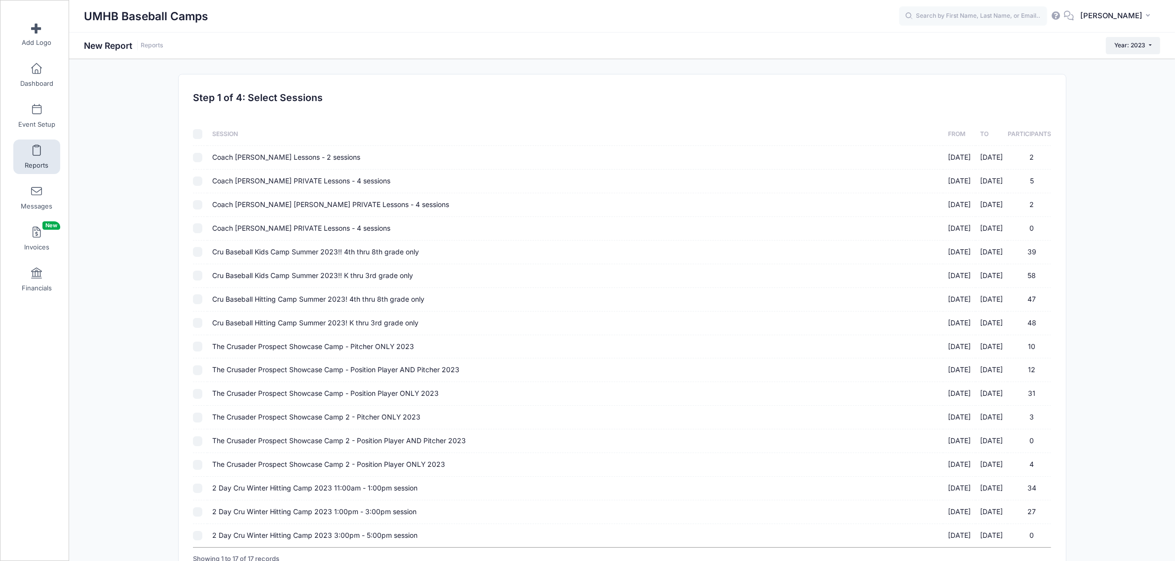
checkbox input "true"
click at [198, 186] on input "Coach [PERSON_NAME] PRIVATE Lessons - 4 sessions [DATE] - [DATE] 5" at bounding box center [198, 182] width 10 height 10
checkbox input "true"
click at [200, 210] on td at bounding box center [200, 205] width 14 height 24
click at [199, 233] on input "Coach [PERSON_NAME] PRIVATE Lessons - 4 sessions [DATE] - [DATE] 0" at bounding box center [198, 228] width 10 height 10
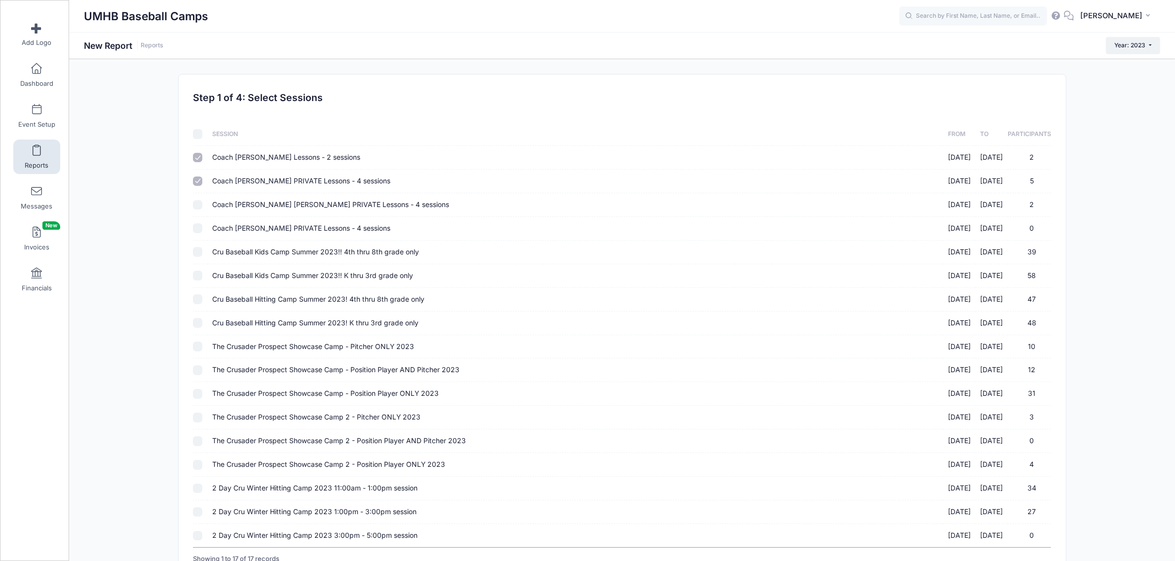
checkbox input "true"
click at [201, 200] on div at bounding box center [198, 205] width 10 height 10
click at [201, 204] on input "Coach [PERSON_NAME] [PERSON_NAME] PRIVATE Lessons - 4 sessions [DATE] - [DATE] 2" at bounding box center [198, 205] width 10 height 10
checkbox input "true"
click at [197, 250] on input "Cru Baseball Kids Camp Summer 2023!! 4th thru 8th grade only [DATE] - [DATE] 39" at bounding box center [198, 252] width 10 height 10
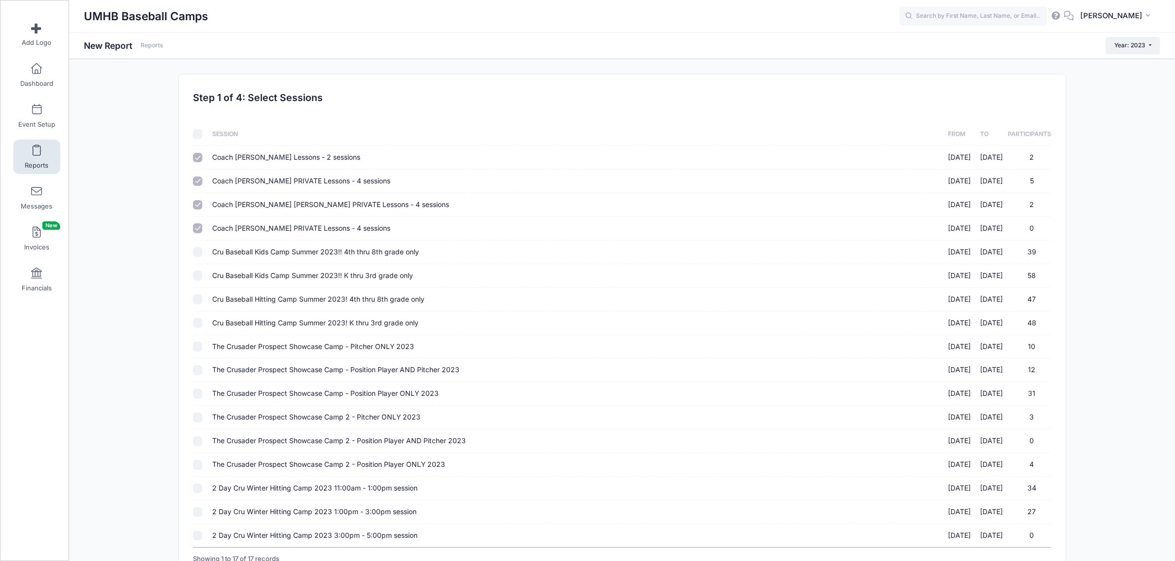
checkbox input "true"
click at [198, 274] on input "Cru Baseball Kids Camp Summer 2023!! K thru 3rd grade only [DATE] - [DATE] 58" at bounding box center [198, 276] width 10 height 10
checkbox input "true"
click at [197, 301] on input "Cru Baseball Hitting Camp Summer 2023! 4th thru 8th grade only [DATE] - [DATE] …" at bounding box center [198, 300] width 10 height 10
checkbox input "true"
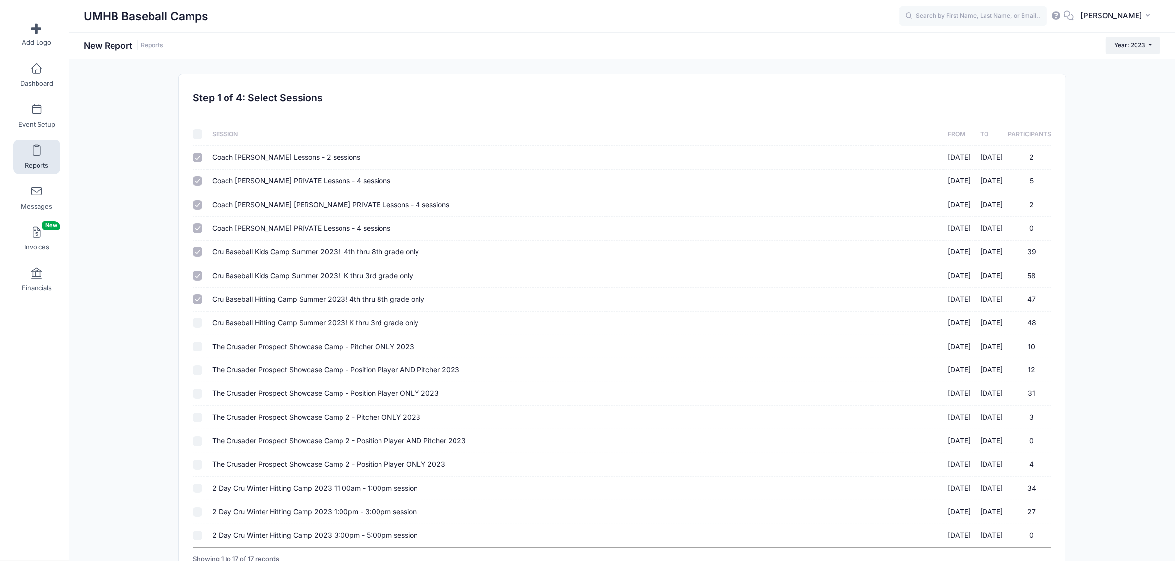
click at [196, 327] on input "Cru Baseball Hitting Camp Summer 2023! K thru 3rd grade only [DATE] - [DATE] 48" at bounding box center [198, 323] width 10 height 10
checkbox input "true"
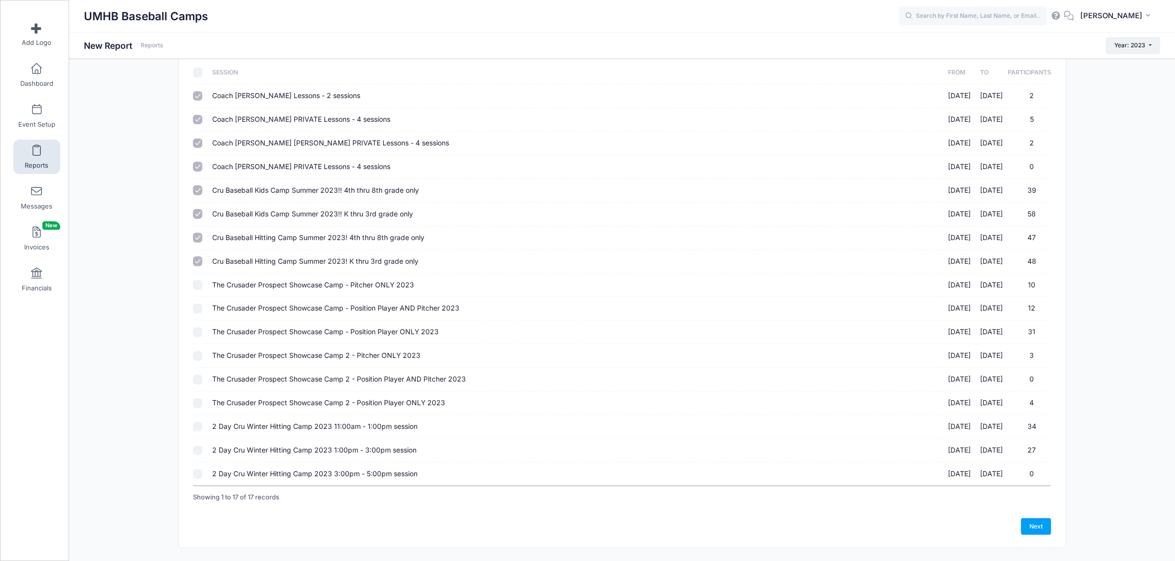
click at [200, 431] on input "2 Day Cru Winter Hitting Camp 2023 11:00am - 1:00pm session [DATE] - [DATE] 34" at bounding box center [198, 427] width 10 height 10
checkbox input "true"
click at [201, 451] on input "2 Day Cru Winter Hitting Camp 2023 1:00pm - 3:00pm session [DATE] - [DATE] 27" at bounding box center [198, 451] width 10 height 10
checkbox input "true"
click at [199, 486] on td at bounding box center [200, 474] width 14 height 23
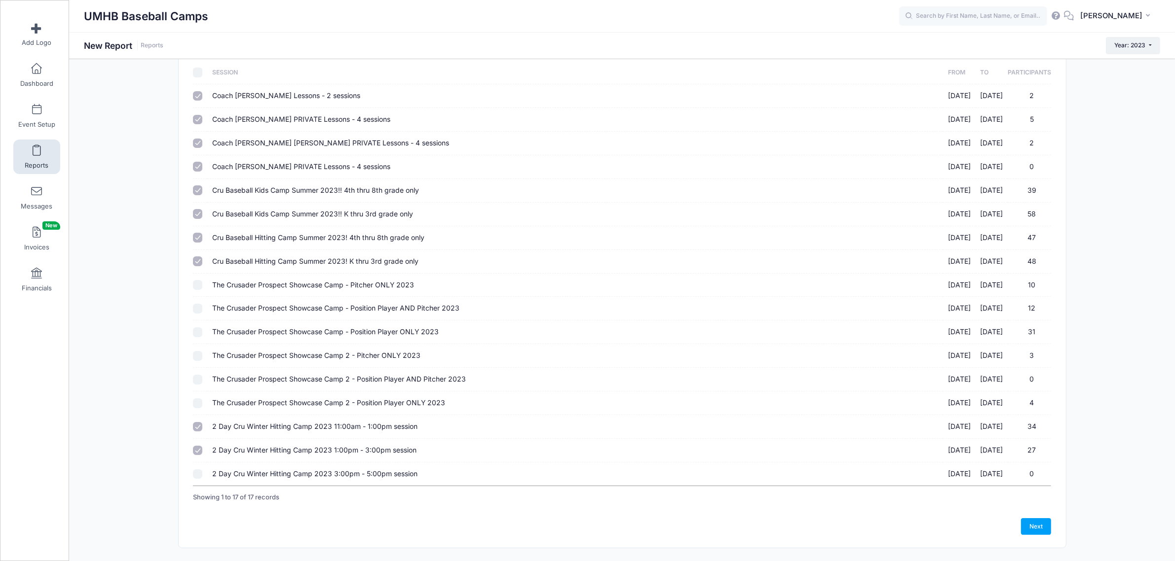
click at [199, 478] on input "2 Day Cru Winter Hitting Camp 2023 3:00pm - 5:00pm session [DATE] - [DATE] 0" at bounding box center [198, 475] width 10 height 10
checkbox input "true"
drag, startPoint x: 1034, startPoint y: 530, endPoint x: 1025, endPoint y: 528, distance: 9.7
click at [1034, 530] on link "Next" at bounding box center [1036, 527] width 31 height 17
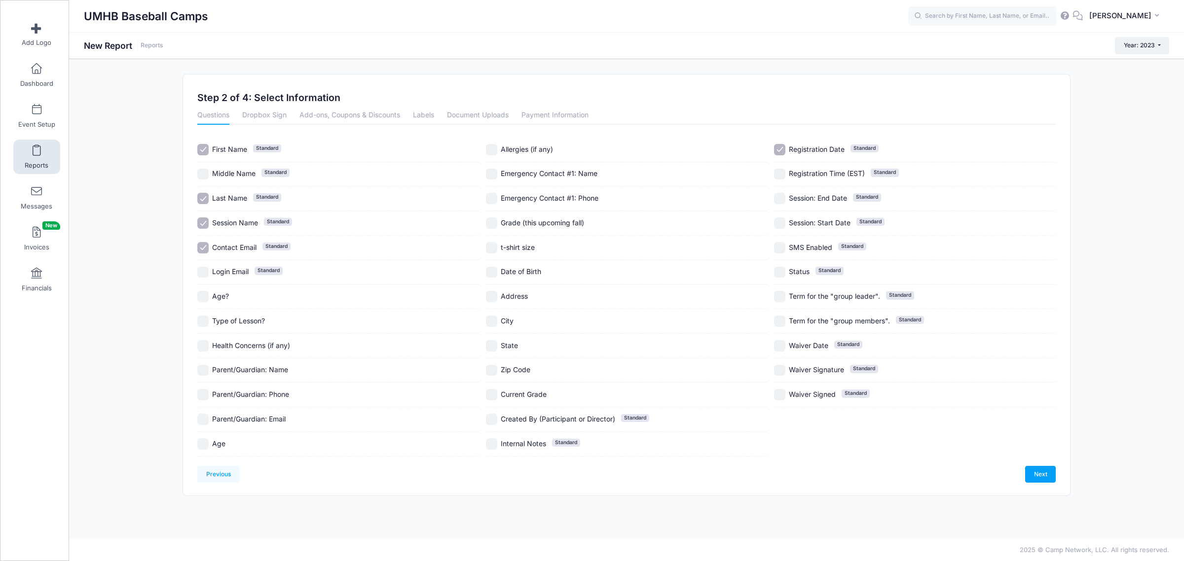
click at [201, 147] on input "First Name Standard" at bounding box center [202, 149] width 11 height 11
checkbox input "false"
click at [201, 196] on input "Last Name Standard" at bounding box center [202, 198] width 11 height 11
checkbox input "false"
click at [205, 219] on input "Session Name Standard" at bounding box center [202, 223] width 11 height 11
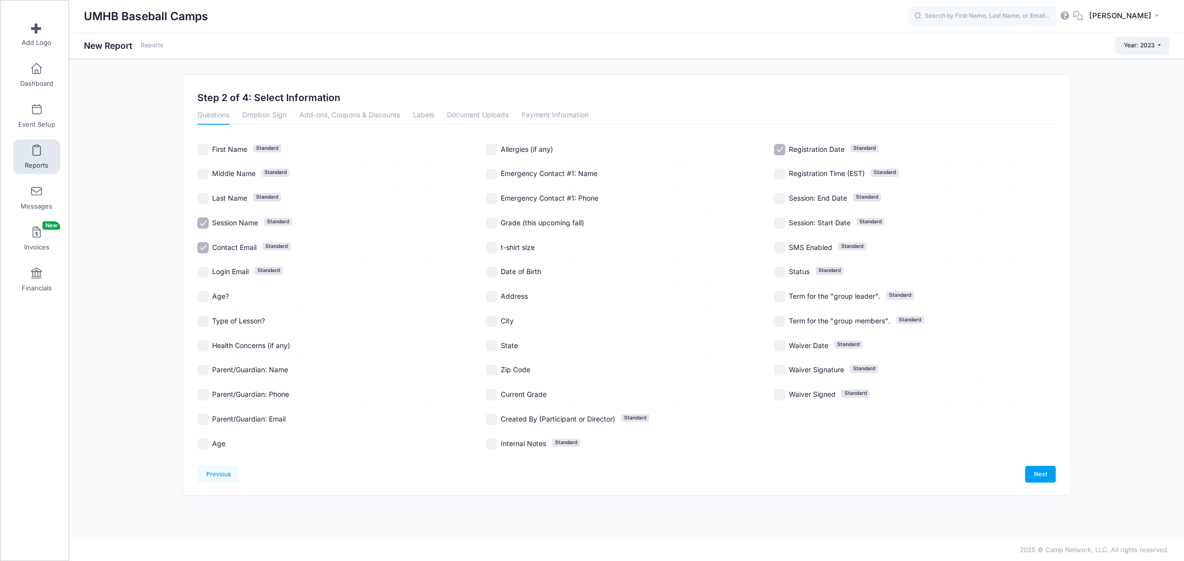
checkbox input "false"
click at [785, 146] on label "Registration Date Standard" at bounding box center [915, 149] width 282 height 11
checkbox input "false"
click at [1042, 477] on link "Next" at bounding box center [1040, 474] width 31 height 17
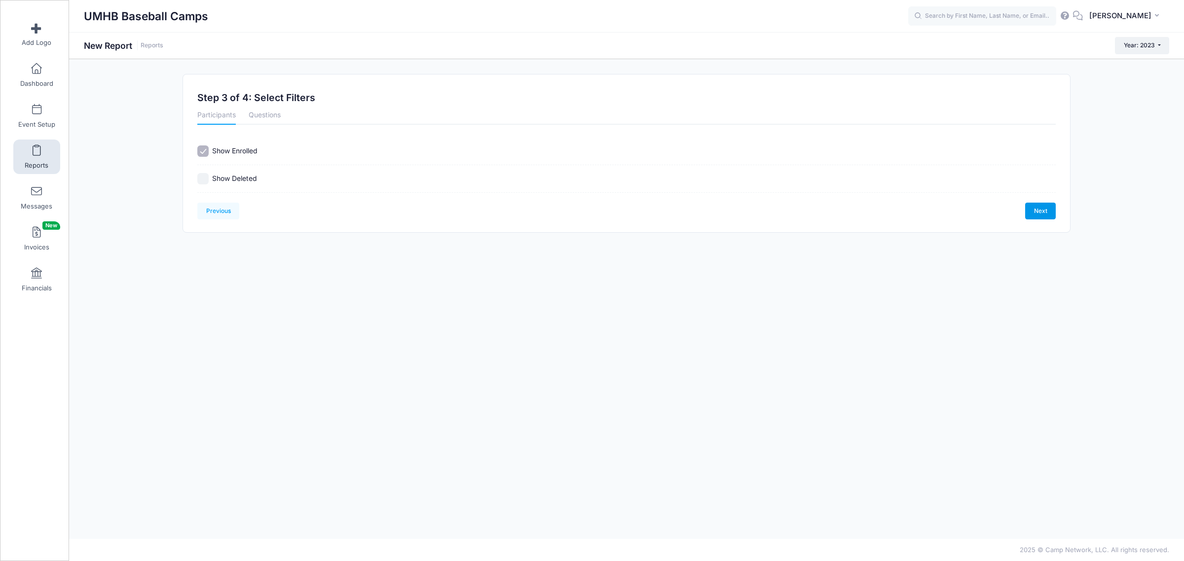
click at [1044, 214] on link "Next" at bounding box center [1040, 211] width 31 height 17
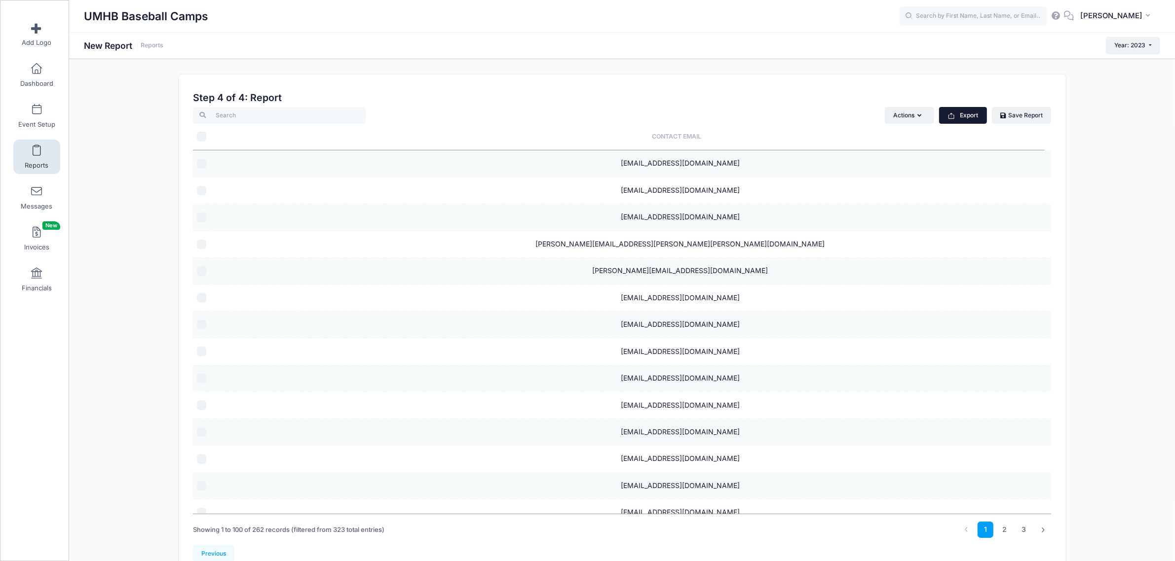
click at [980, 112] on button "Export" at bounding box center [963, 115] width 48 height 17
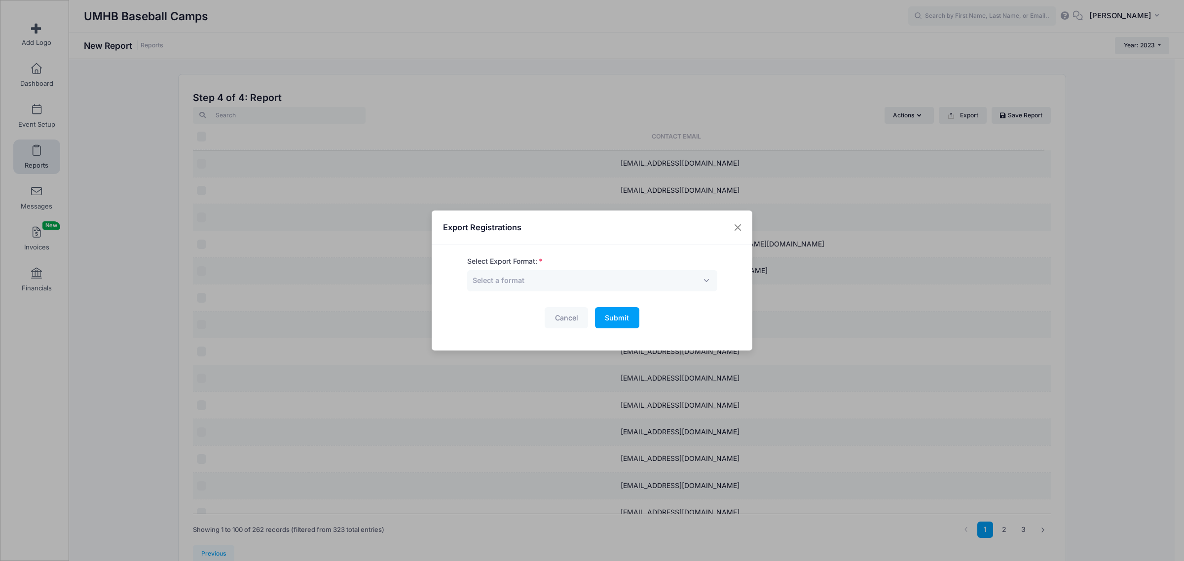
click at [590, 294] on form "Select Export Format: Excel CSV Print Select a format Cancel Submit Please wait…" at bounding box center [592, 293] width 250 height 72
click at [587, 288] on span "Select a format" at bounding box center [592, 280] width 250 height 21
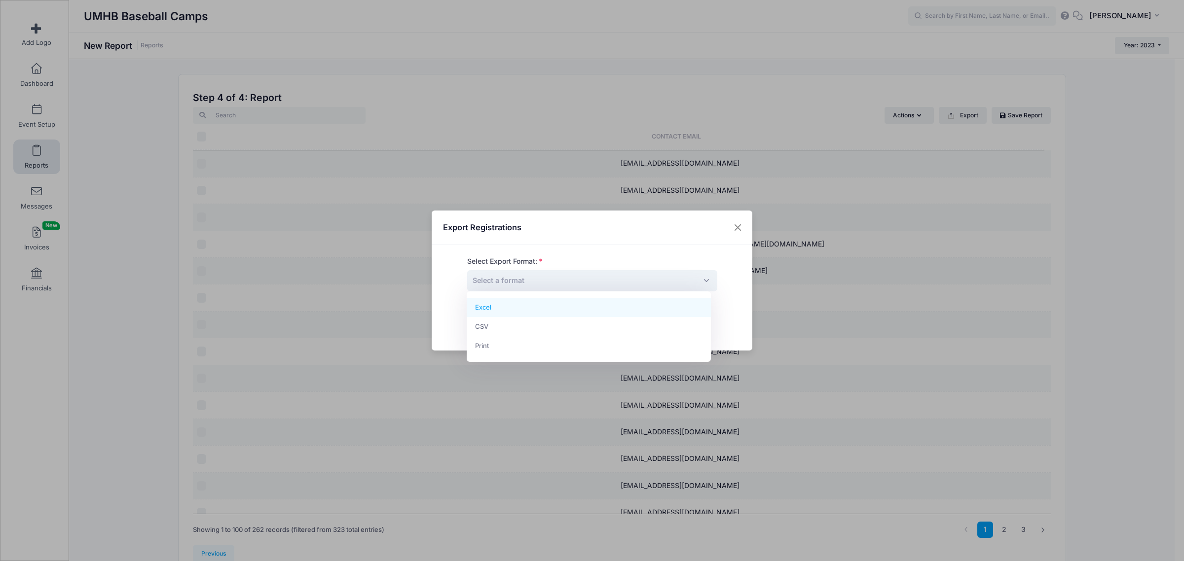
select select "excel"
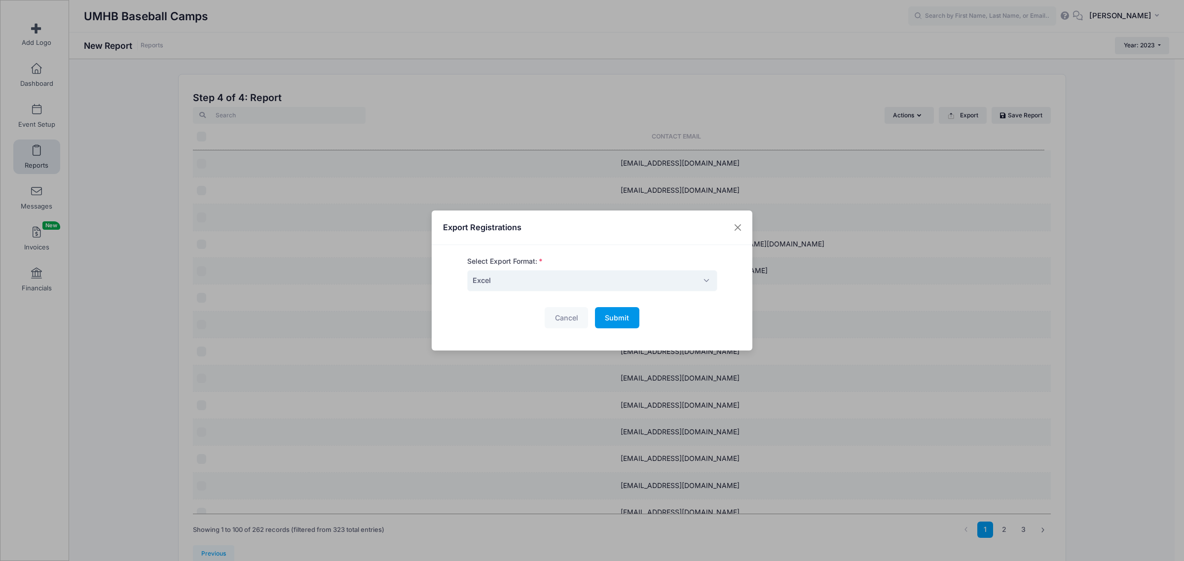
click at [605, 319] on span "Submit" at bounding box center [617, 318] width 24 height 8
